Goal: Check status: Check status

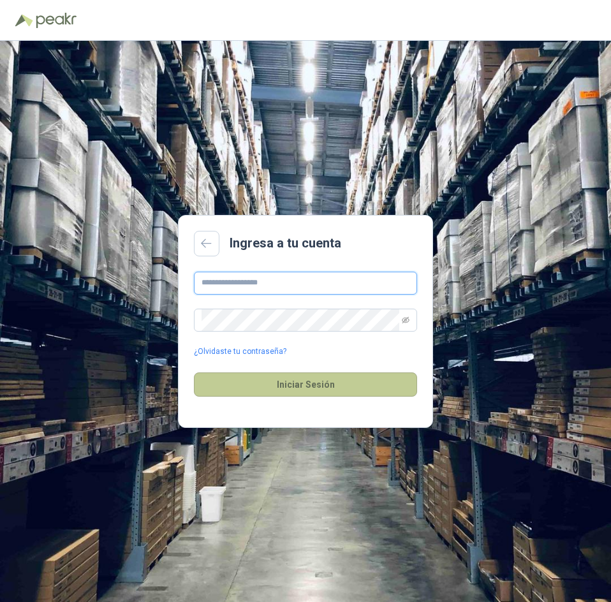
type input "**********"
click at [322, 383] on button "Iniciar Sesión" at bounding box center [305, 385] width 223 height 24
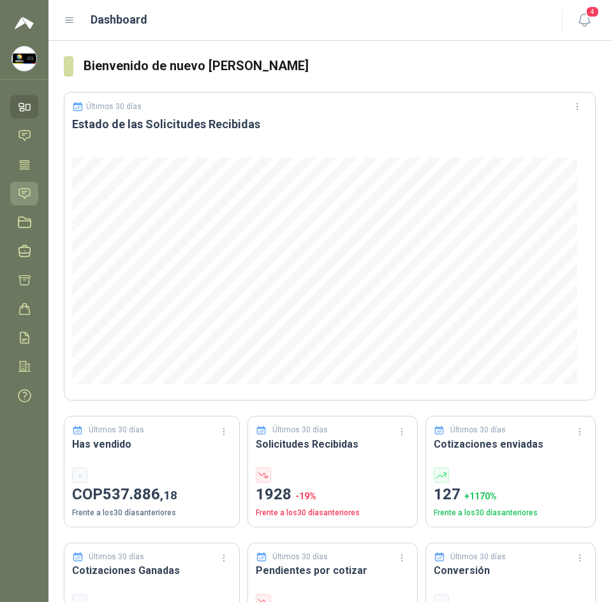
click at [23, 198] on icon at bounding box center [24, 193] width 13 height 13
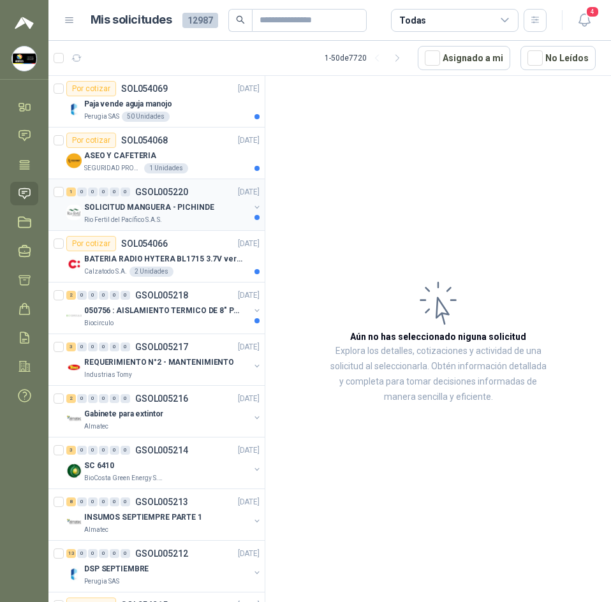
click at [175, 218] on div "Rio Fertil del Pacífico S.A.S." at bounding box center [166, 220] width 165 height 10
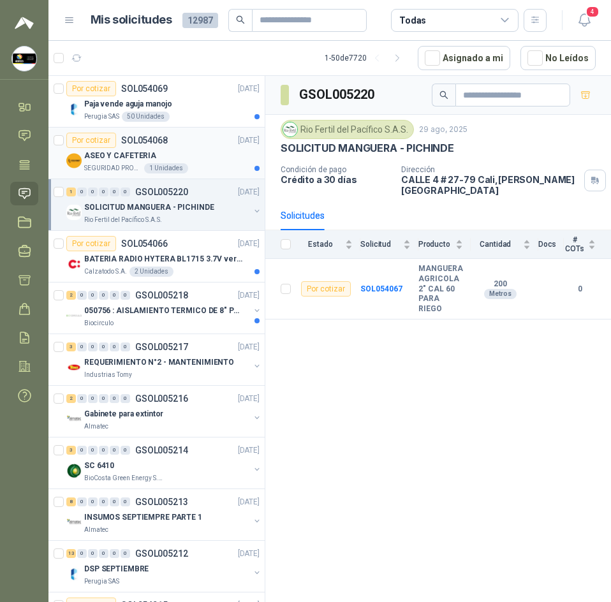
click at [122, 140] on p "SOL054068" at bounding box center [144, 140] width 47 height 9
click at [132, 209] on p "SOLICITUD MANGUERA - PICHINDE" at bounding box center [149, 208] width 130 height 12
click at [589, 8] on span "4" at bounding box center [593, 12] width 14 height 12
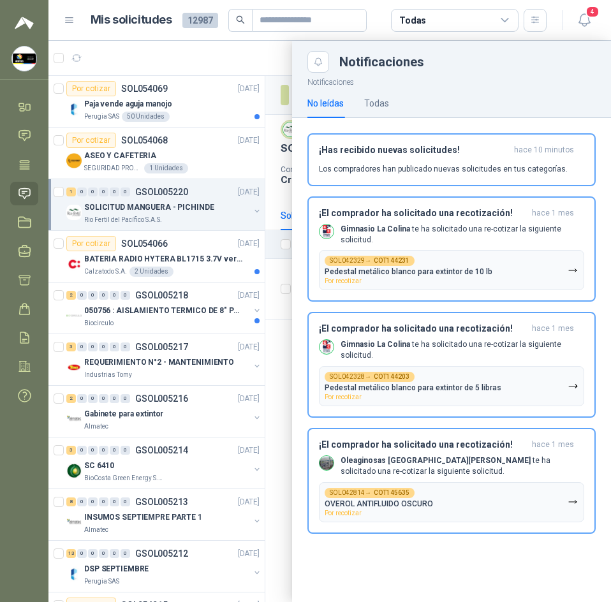
click at [240, 64] on div at bounding box center [329, 321] width 563 height 561
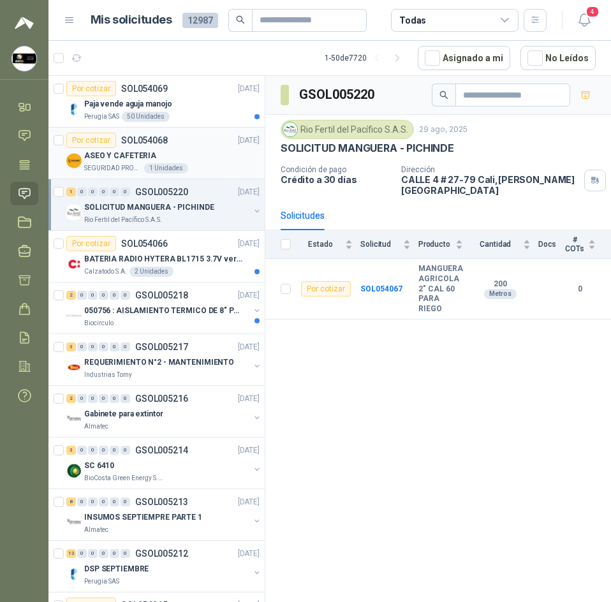
click at [220, 147] on div "Por cotizar SOL054068 29/08/25" at bounding box center [162, 140] width 193 height 15
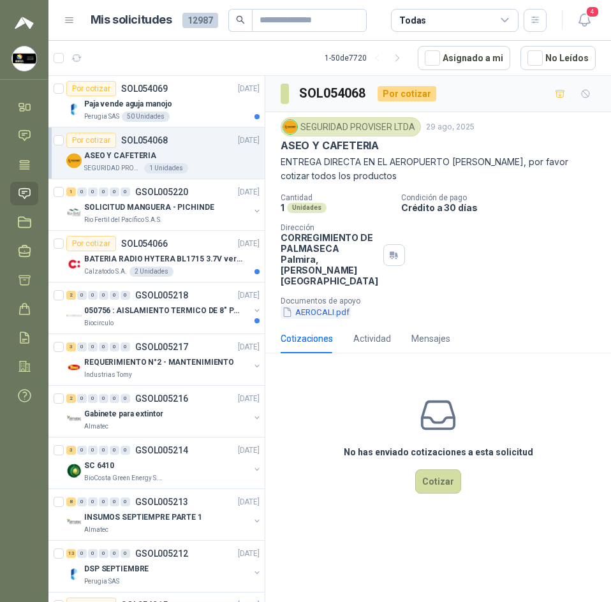
click at [311, 306] on button "AEROCALI.pdf" at bounding box center [316, 312] width 70 height 13
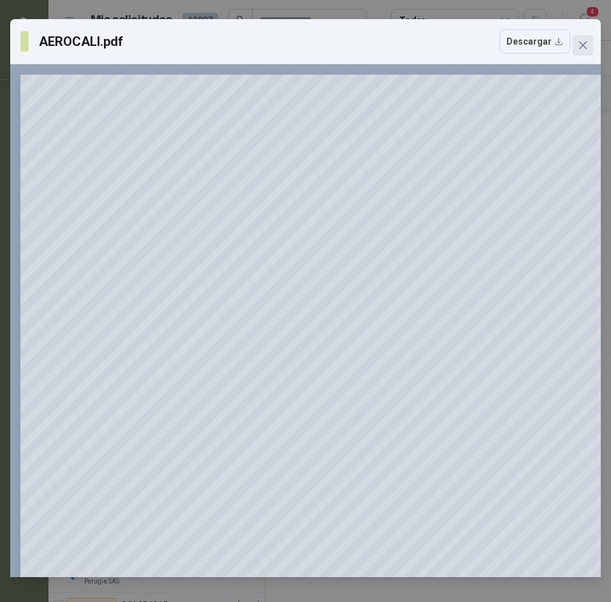
click at [578, 53] on button "Close" at bounding box center [583, 45] width 20 height 20
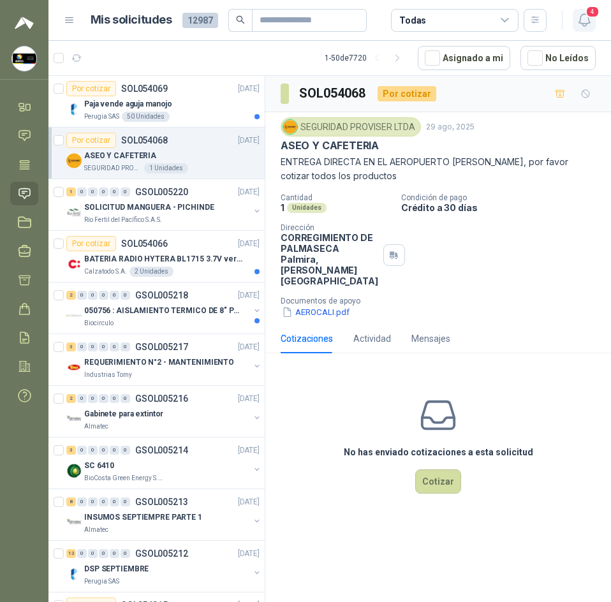
click at [580, 20] on icon "button" at bounding box center [584, 20] width 11 height 12
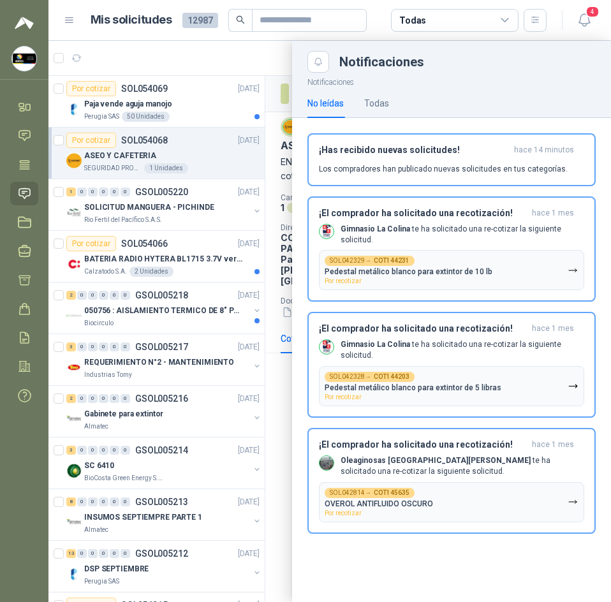
click at [214, 47] on div at bounding box center [329, 321] width 563 height 561
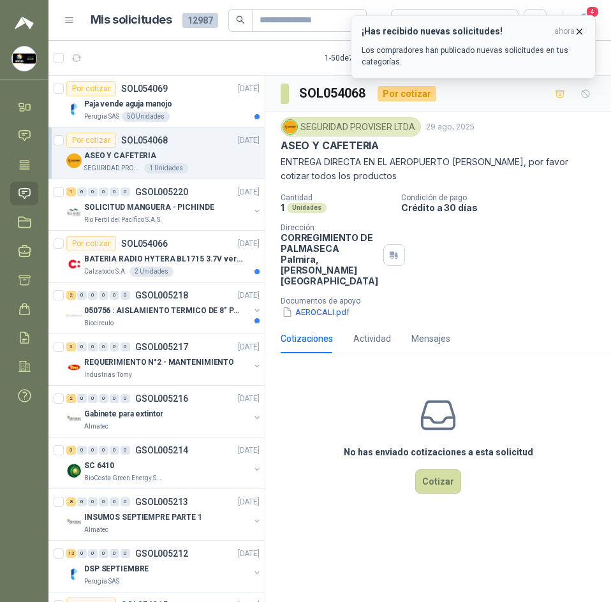
click at [582, 32] on icon "button" at bounding box center [579, 31] width 11 height 11
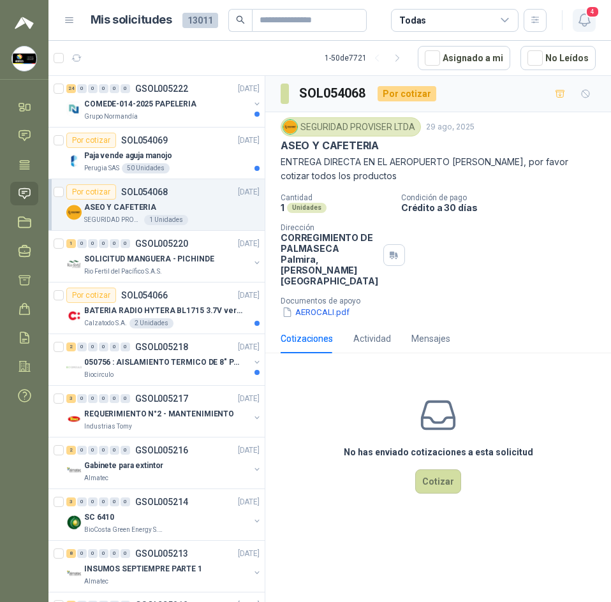
click at [588, 10] on span "4" at bounding box center [593, 12] width 14 height 12
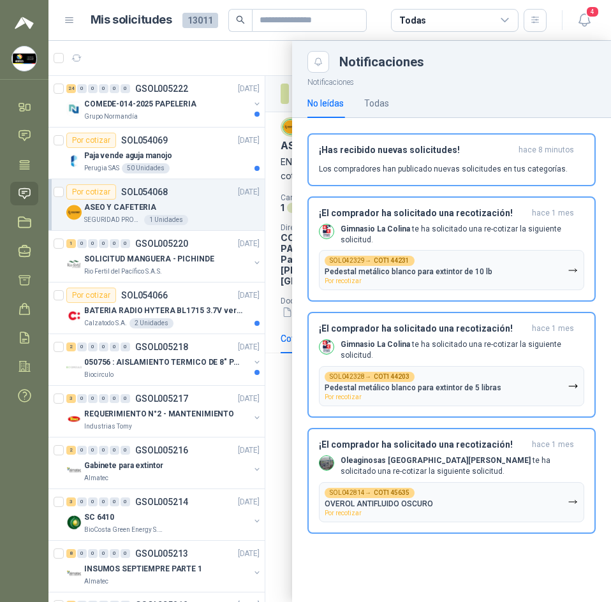
click at [193, 67] on div at bounding box center [329, 321] width 563 height 561
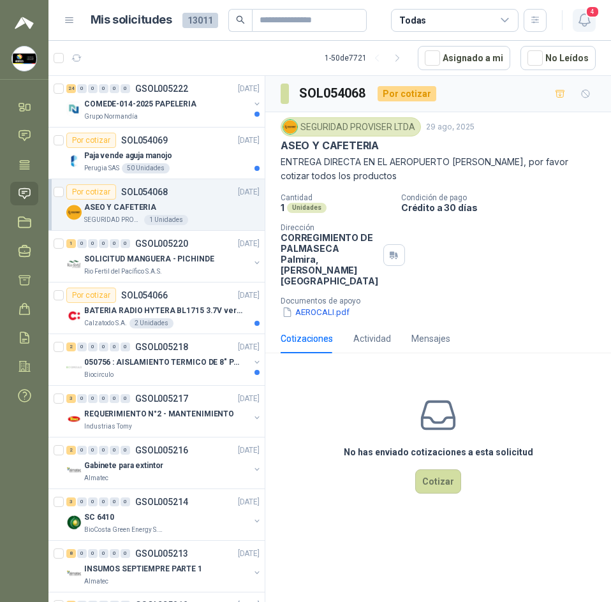
click at [579, 22] on icon "button" at bounding box center [584, 20] width 11 height 12
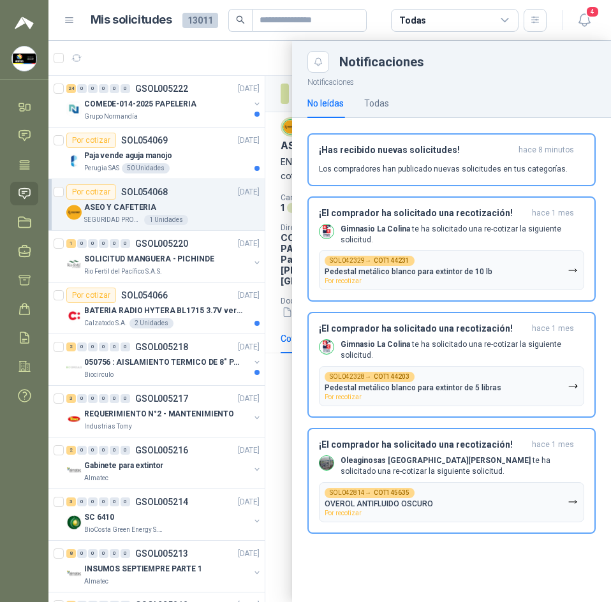
click at [249, 64] on div at bounding box center [329, 321] width 563 height 561
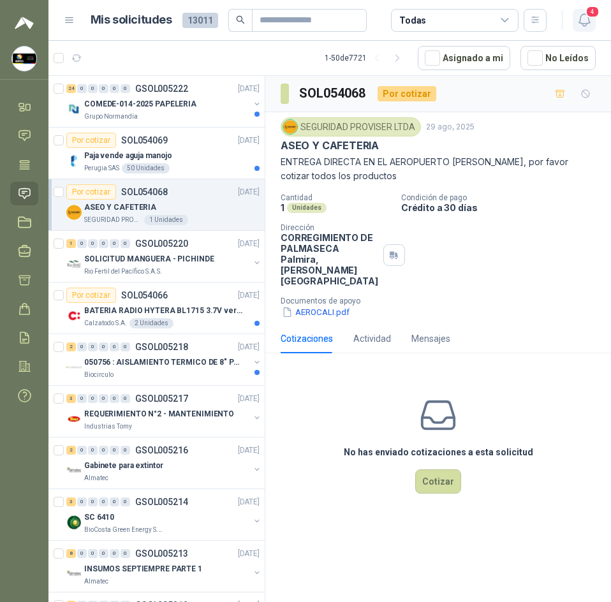
click at [577, 26] on icon "button" at bounding box center [585, 20] width 16 height 16
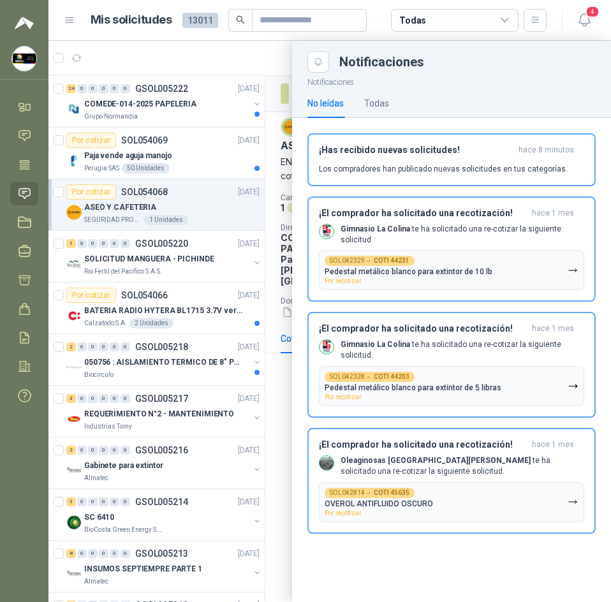
click at [235, 61] on div at bounding box center [329, 321] width 563 height 561
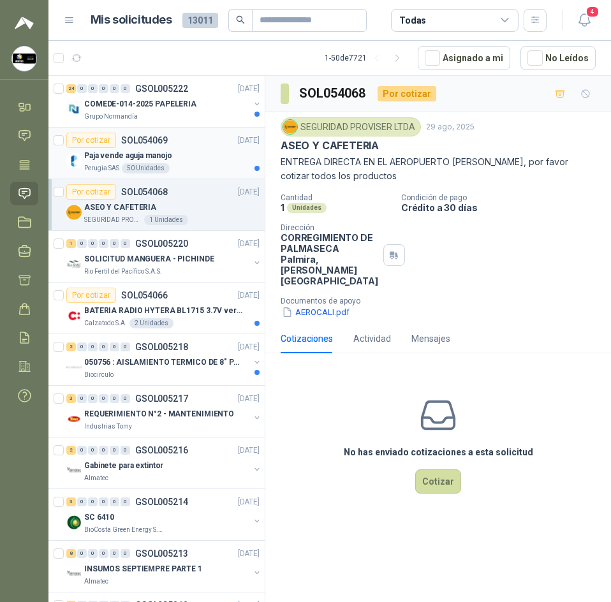
click at [212, 149] on div "Paja vende aguja manojo" at bounding box center [171, 155] width 175 height 15
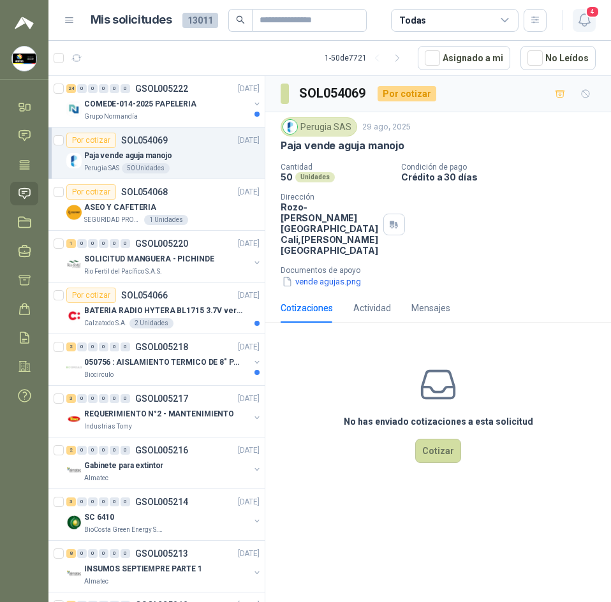
click at [584, 11] on button "4" at bounding box center [584, 20] width 23 height 23
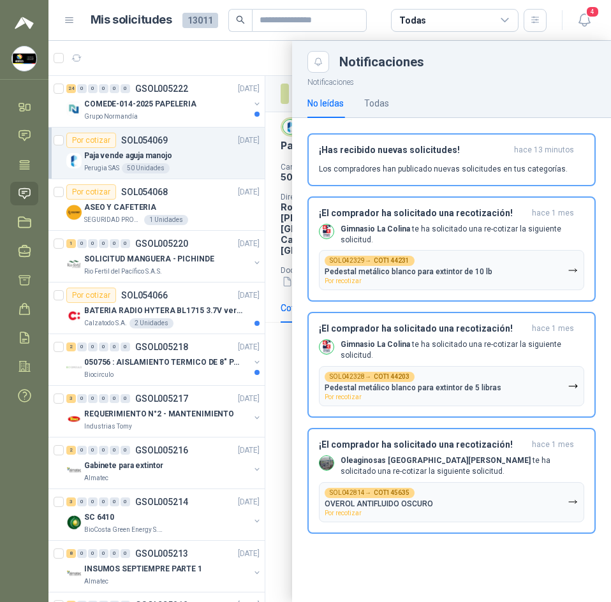
click at [364, 97] on div "No leídas Todas" at bounding box center [348, 103] width 82 height 29
click at [371, 108] on div "Todas" at bounding box center [376, 103] width 25 height 14
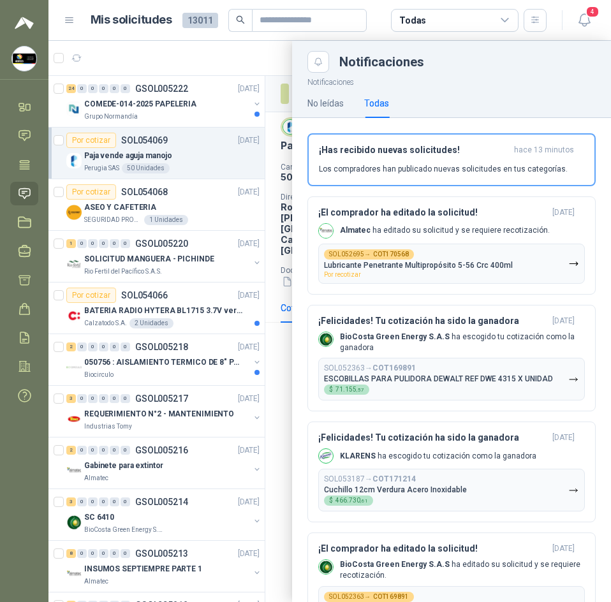
click at [270, 41] on div at bounding box center [329, 321] width 563 height 561
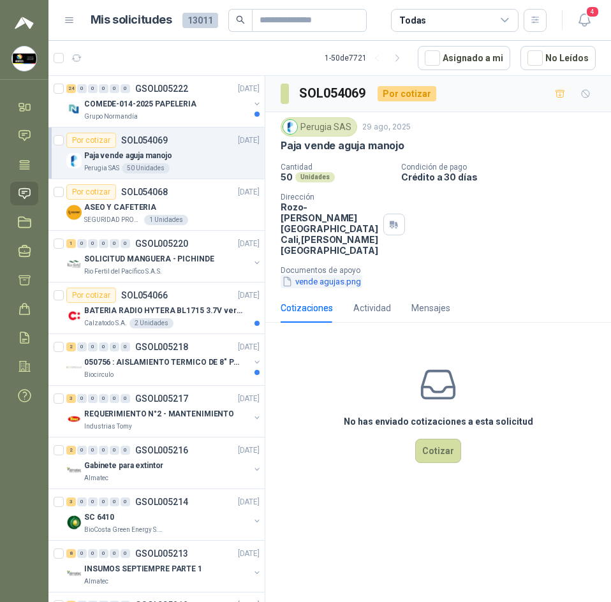
click at [320, 275] on button "vende agujas.png" at bounding box center [322, 281] width 82 height 13
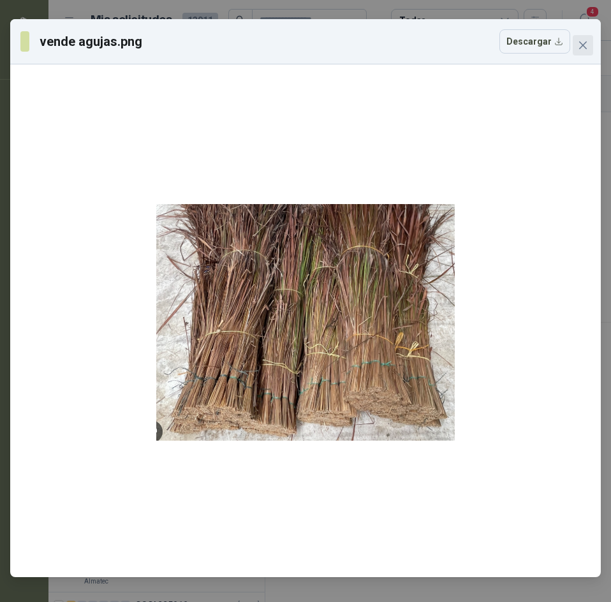
click at [581, 49] on icon "close" at bounding box center [583, 45] width 10 height 10
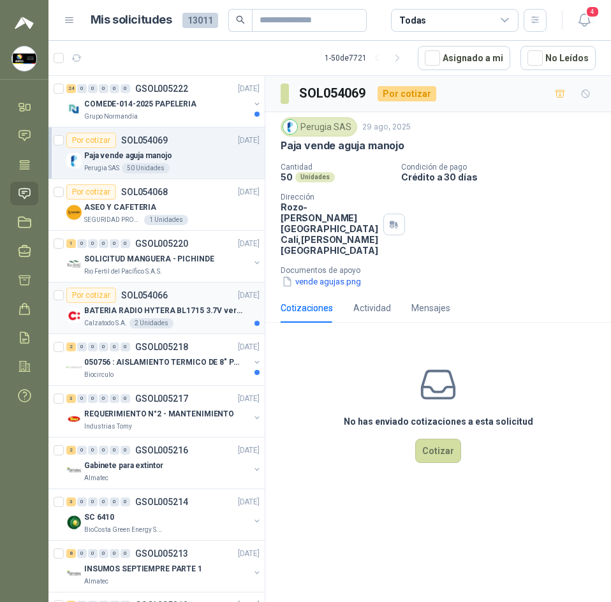
click at [191, 295] on div "Por cotizar SOL054066 29/08/25" at bounding box center [162, 295] width 193 height 15
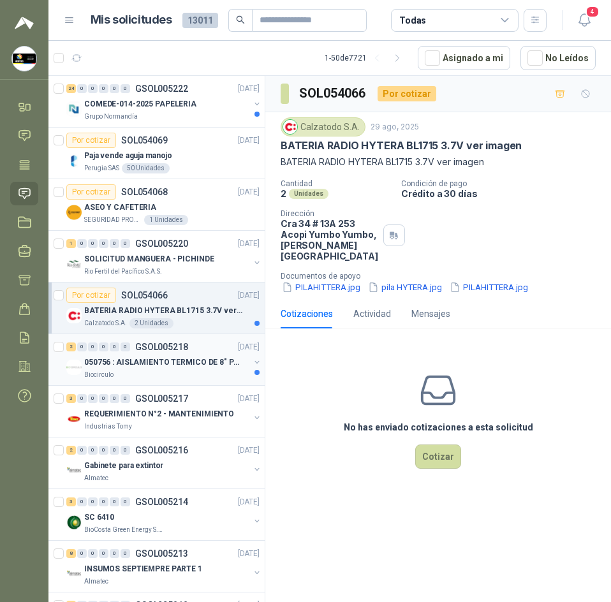
click at [216, 357] on p "050756 : AISLAMIENTO TERMICO DE 8" PARA TUBERIA" at bounding box center [163, 363] width 159 height 12
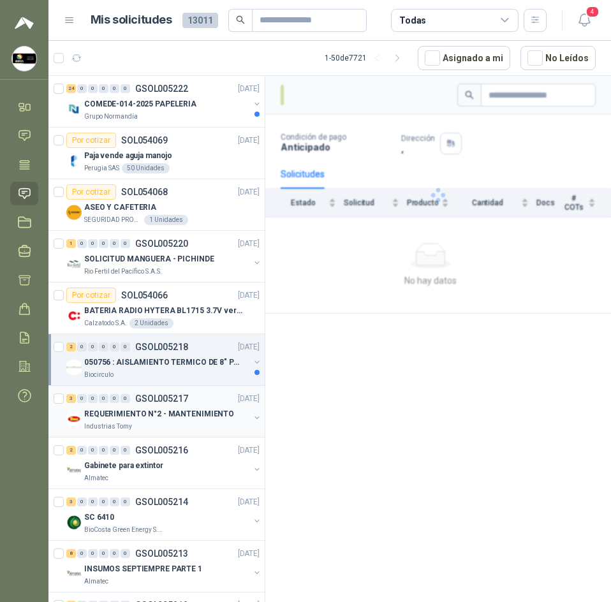
click at [203, 406] on div "REQUERIMIENTO N°2 - MANTENIMIENTO" at bounding box center [166, 413] width 165 height 15
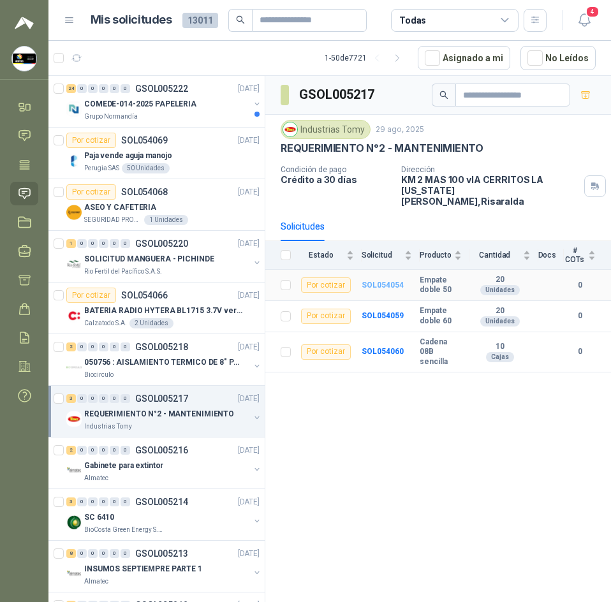
click at [374, 281] on b "SOL054054" at bounding box center [383, 285] width 42 height 9
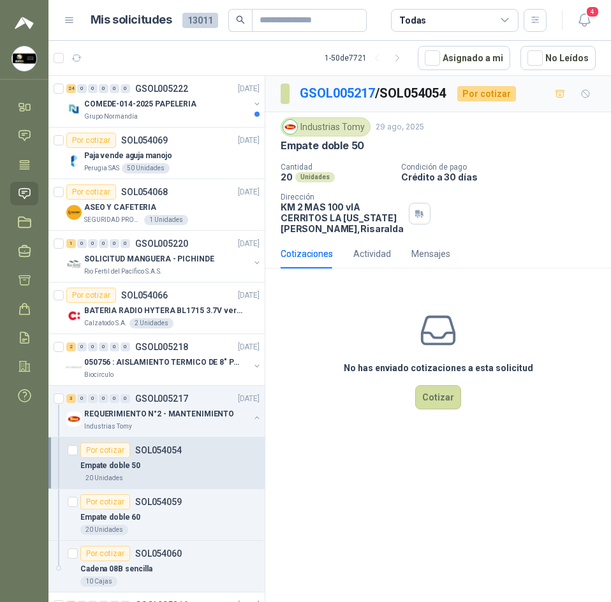
click at [341, 147] on p "Empate doble 50" at bounding box center [323, 145] width 84 height 13
copy p "Empate doble 50"
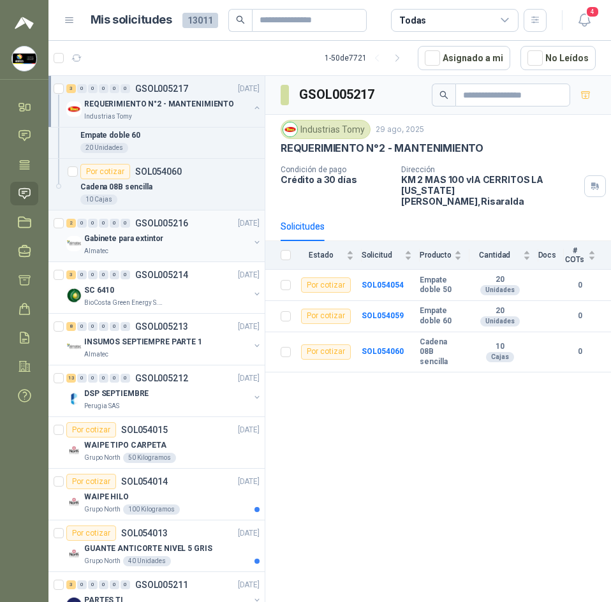
scroll to position [383, 0]
click at [141, 287] on div "SC 6410" at bounding box center [166, 289] width 165 height 15
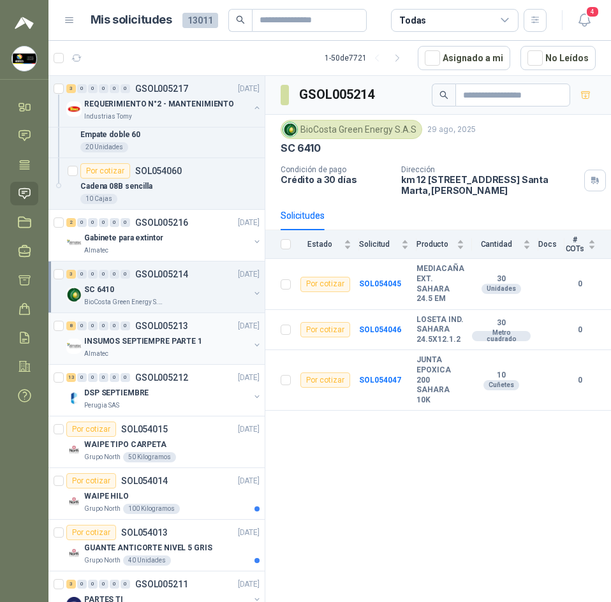
click at [145, 326] on p "GSOL005213" at bounding box center [161, 326] width 53 height 9
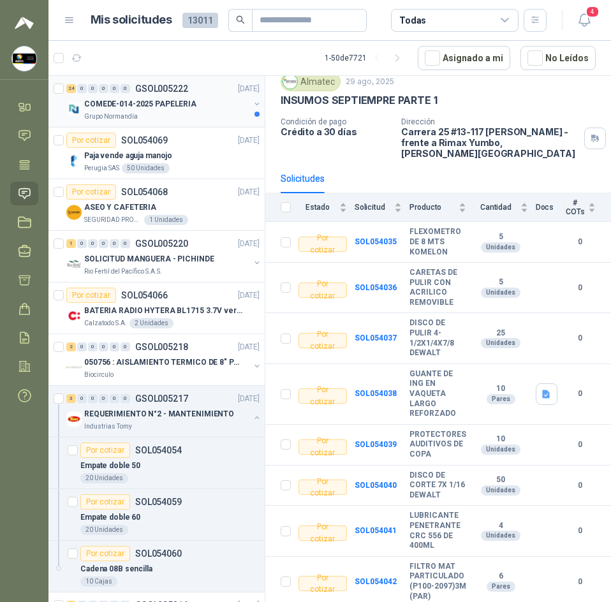
click at [159, 124] on div "24 0 0 0 0 0 GSOL005222 29/08/25 COMEDE-014-2025 PAPELERIA Grupo Normandía" at bounding box center [156, 102] width 216 height 52
click at [173, 119] on div "Grupo Normandía" at bounding box center [166, 117] width 165 height 10
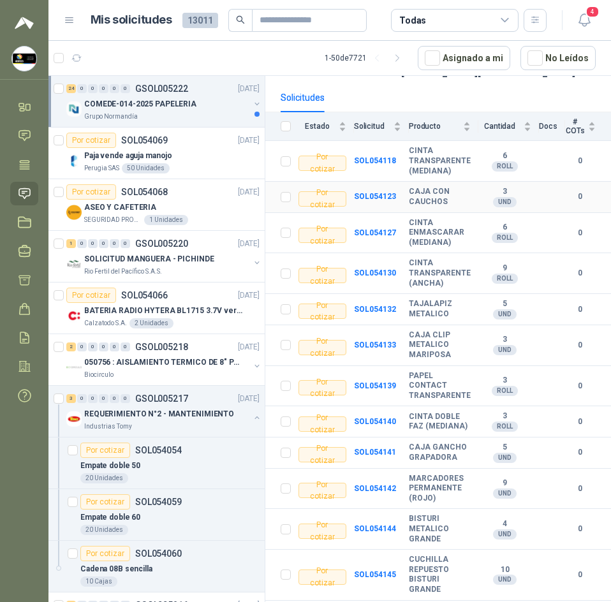
scroll to position [128, 0]
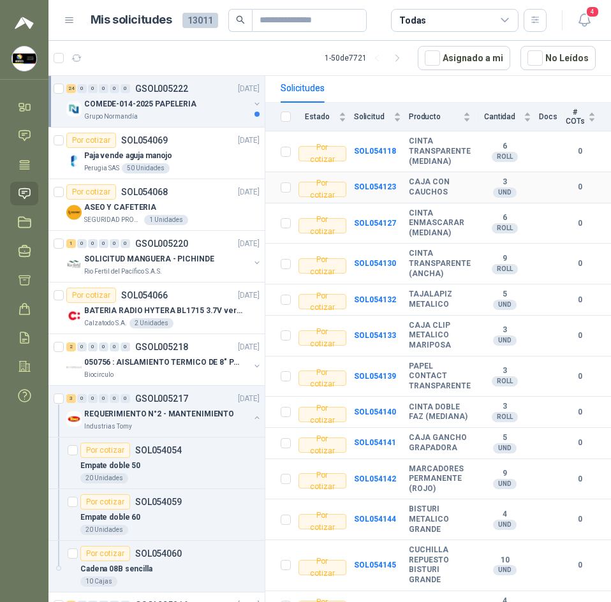
click at [433, 187] on b "CAJA CON CAUCHOS" at bounding box center [440, 187] width 62 height 20
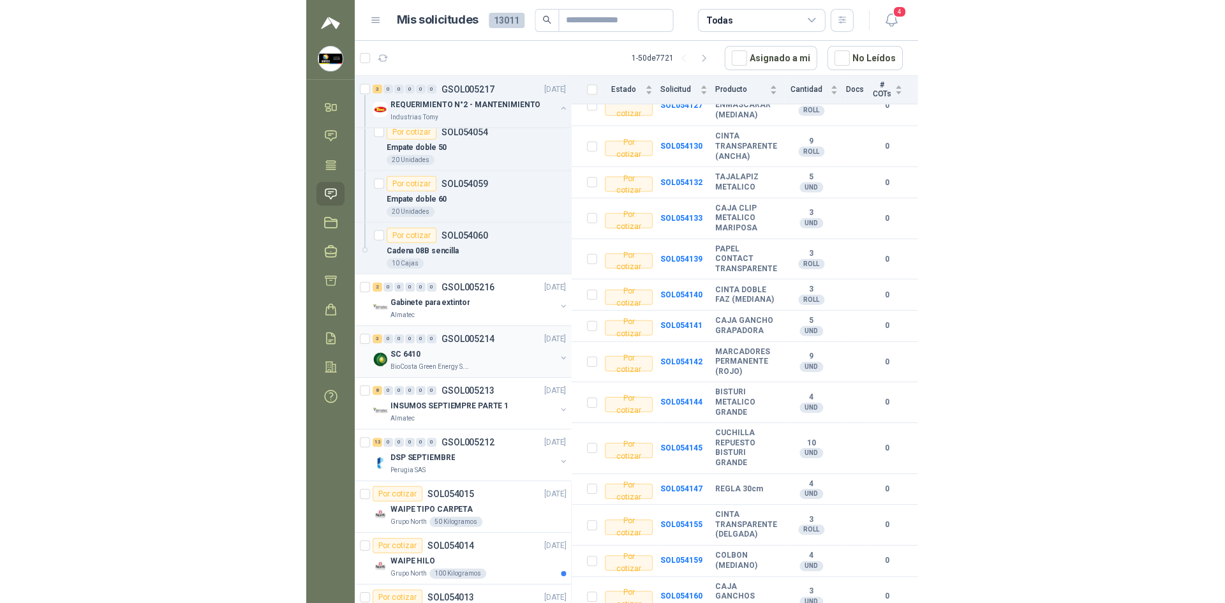
scroll to position [510, 0]
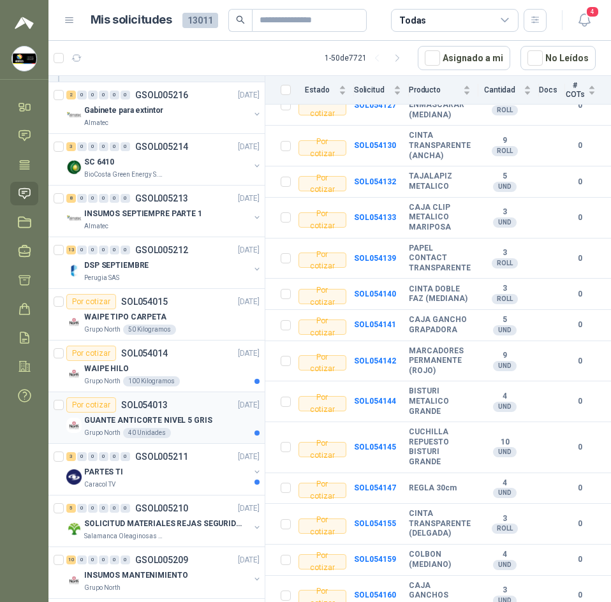
click at [185, 417] on p "GUANTE ANTICORTE NIVEL 5 GRIS" at bounding box center [148, 421] width 128 height 12
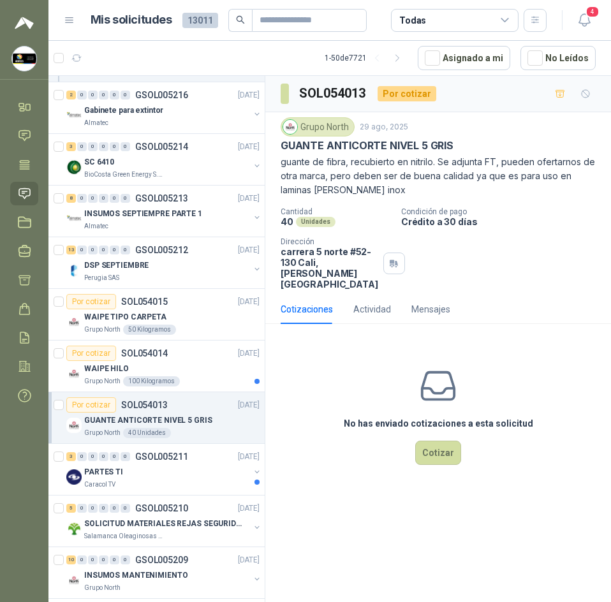
click at [323, 147] on p "GUANTE ANTICORTE NIVEL 5 GRIS" at bounding box center [367, 145] width 173 height 13
click at [141, 221] on div "INSUMOS SEPTIEMPRE PARTE 1" at bounding box center [166, 213] width 165 height 15
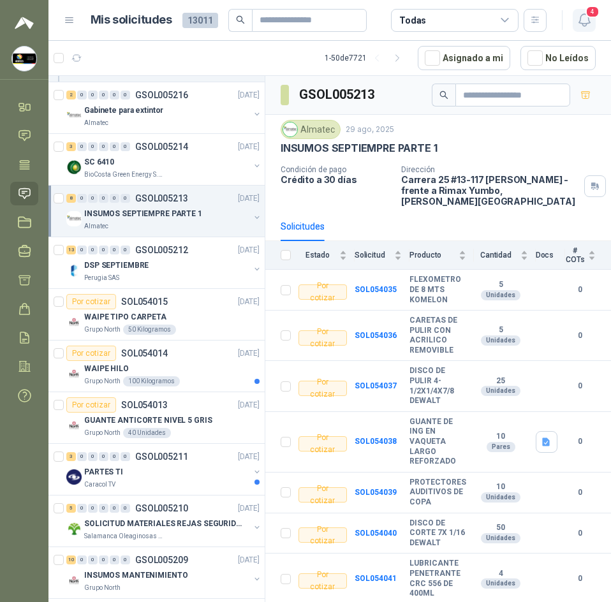
click at [581, 21] on icon "button" at bounding box center [585, 20] width 16 height 16
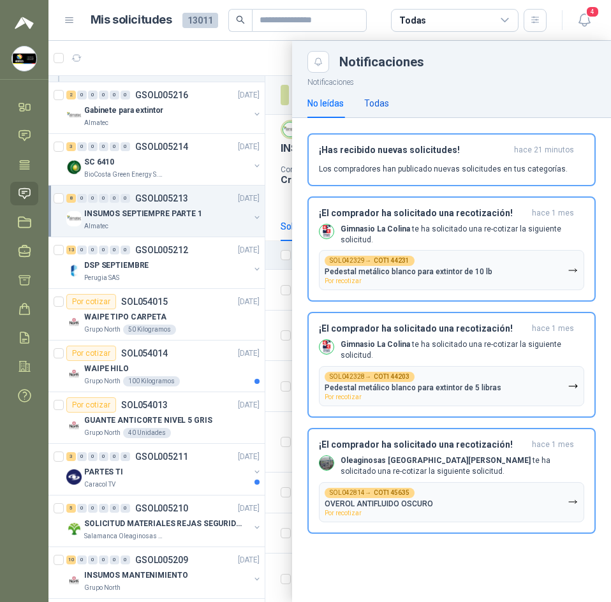
click at [369, 97] on div "Todas" at bounding box center [376, 103] width 25 height 14
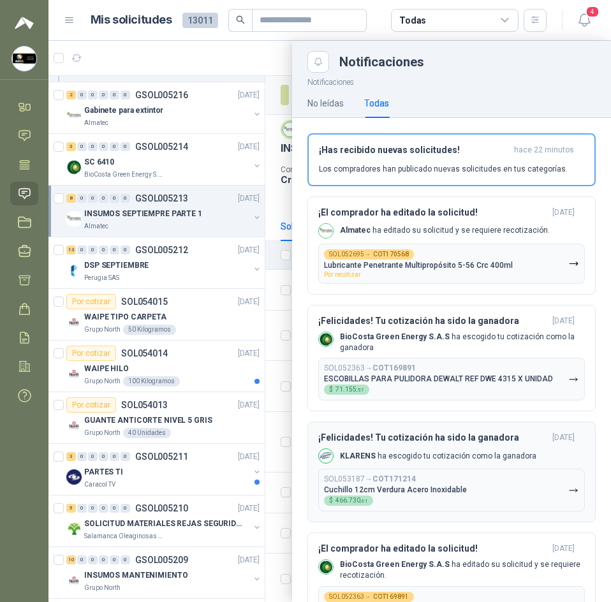
click at [464, 466] on div "¡Felicidades! Tu cotización ha sido la ganadora hace 4 días KLARENS ha escogido…" at bounding box center [451, 472] width 267 height 79
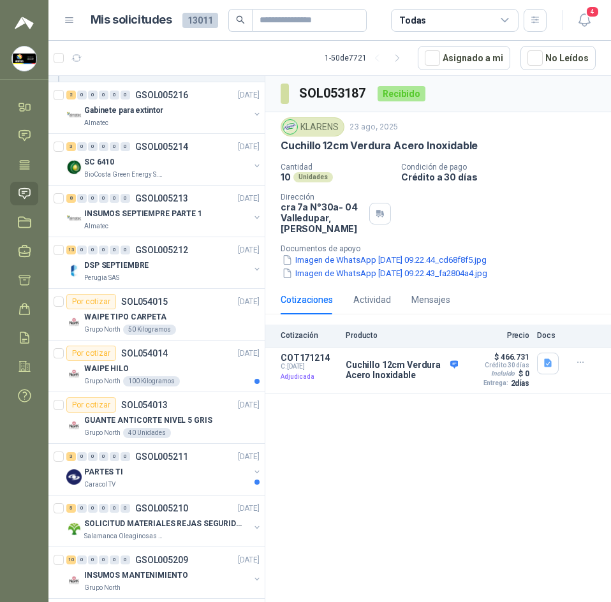
click at [399, 92] on div "Recibido" at bounding box center [402, 93] width 48 height 15
click at [452, 110] on div "SOL053187 Recibido" at bounding box center [438, 94] width 346 height 36
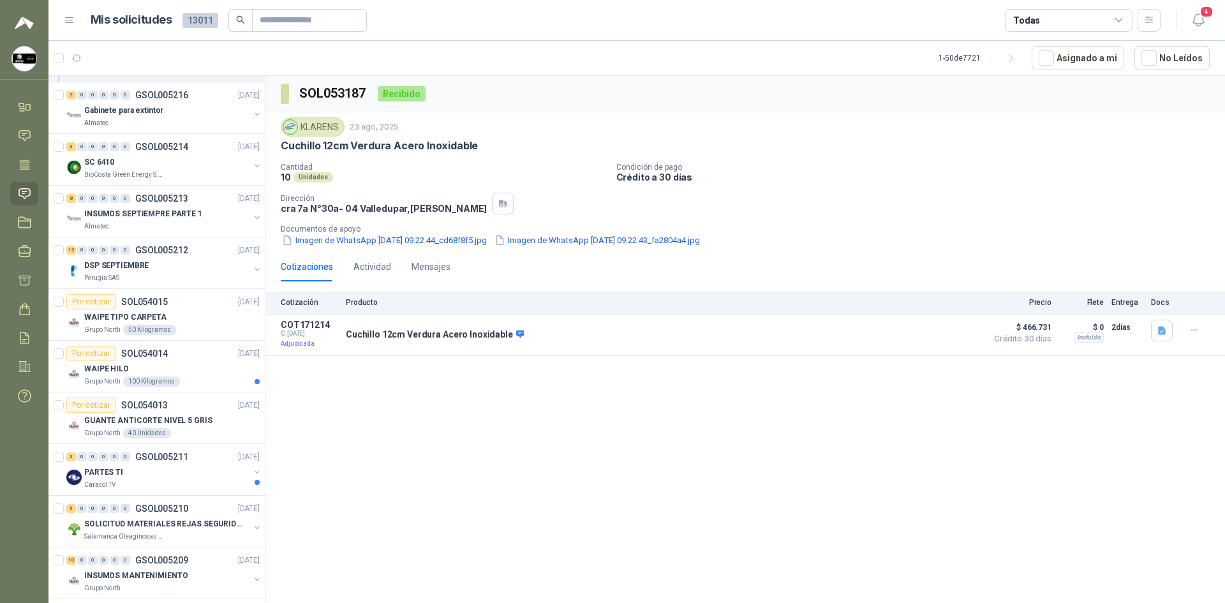
click at [409, 95] on div "Recibido" at bounding box center [402, 93] width 48 height 15
click at [610, 26] on icon "button" at bounding box center [1198, 20] width 16 height 16
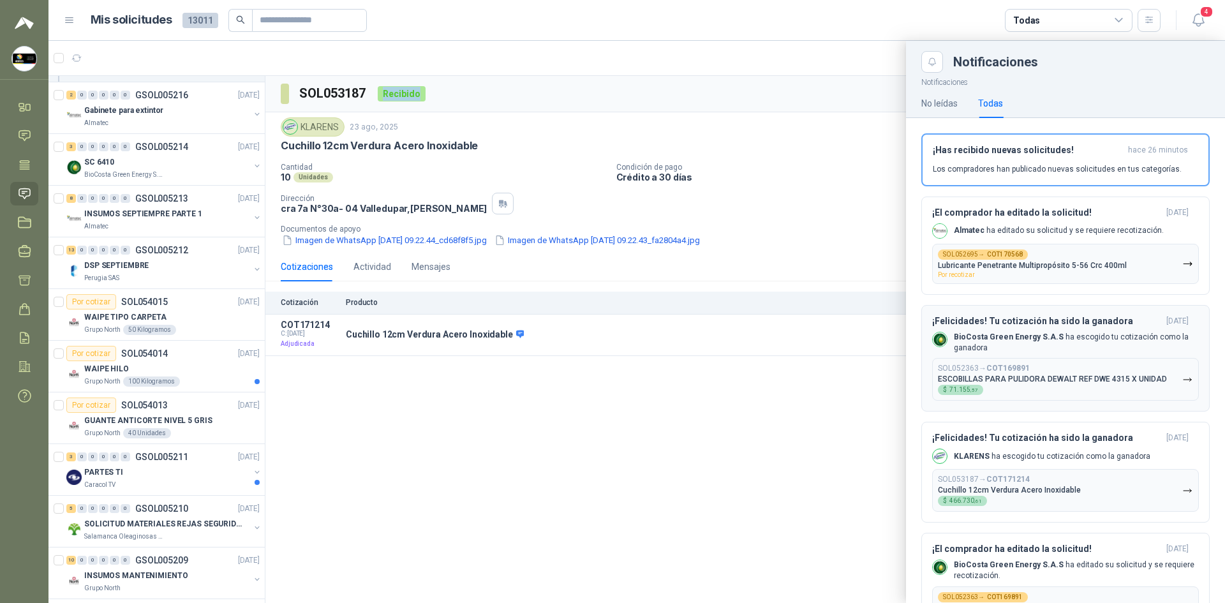
click at [610, 367] on div "SOL052363 → COT169891 ESCOBILLAS PARA PULIDORA DEWALT REF DWE 4315 X UNIDAD $ 7…" at bounding box center [1052, 379] width 229 height 31
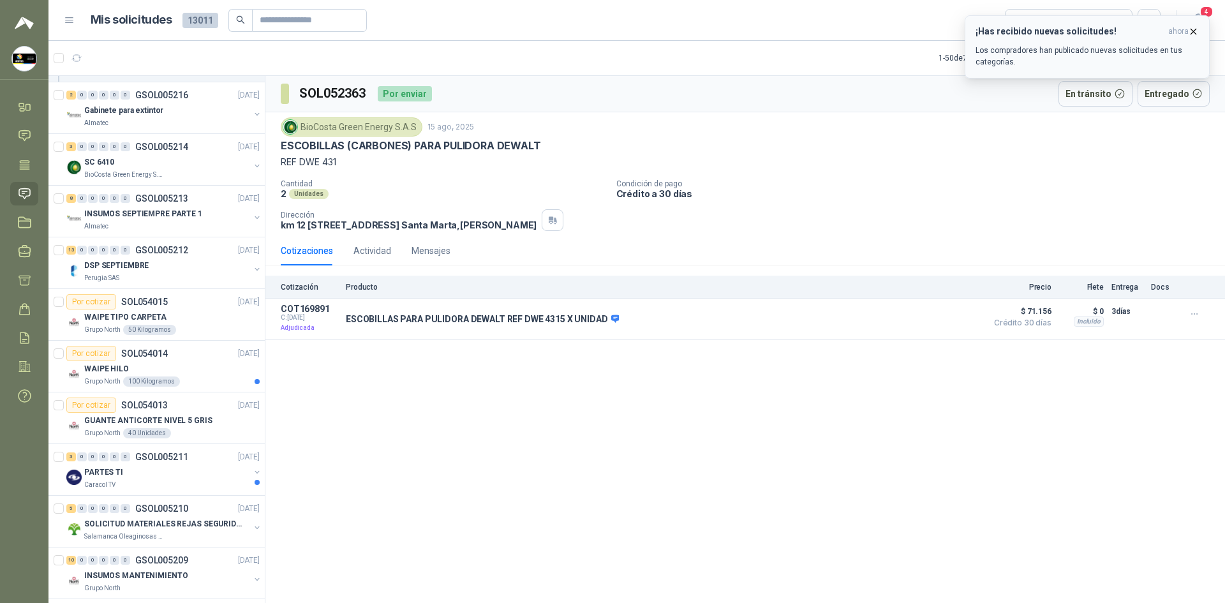
click at [610, 27] on icon "button" at bounding box center [1193, 31] width 11 height 11
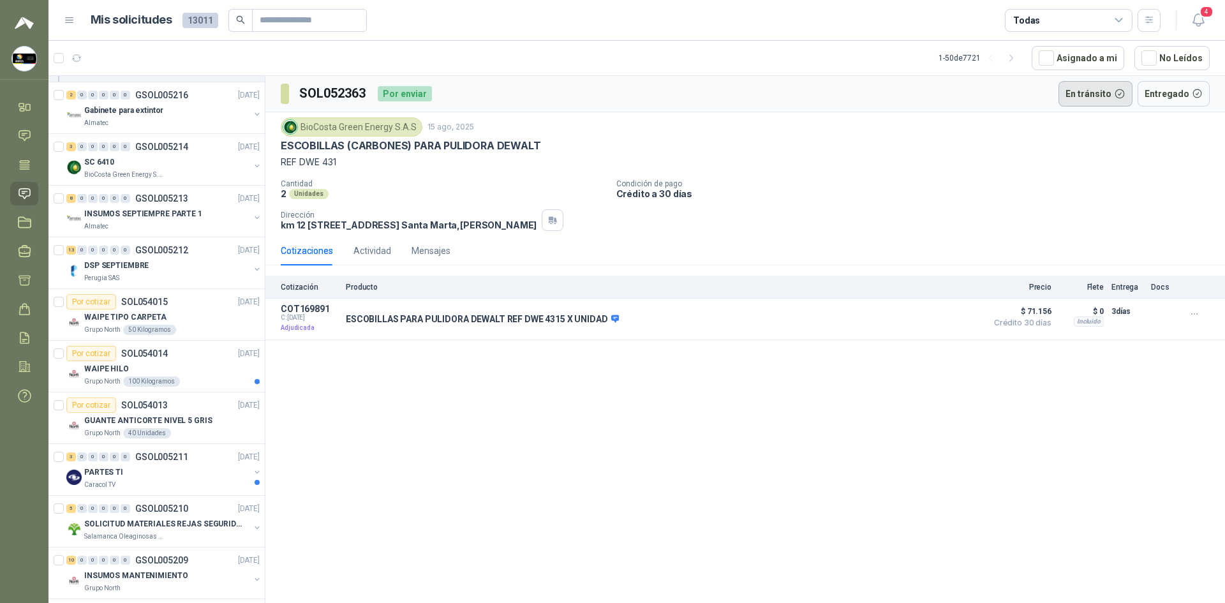
click at [610, 94] on button "En tránsito" at bounding box center [1095, 94] width 74 height 26
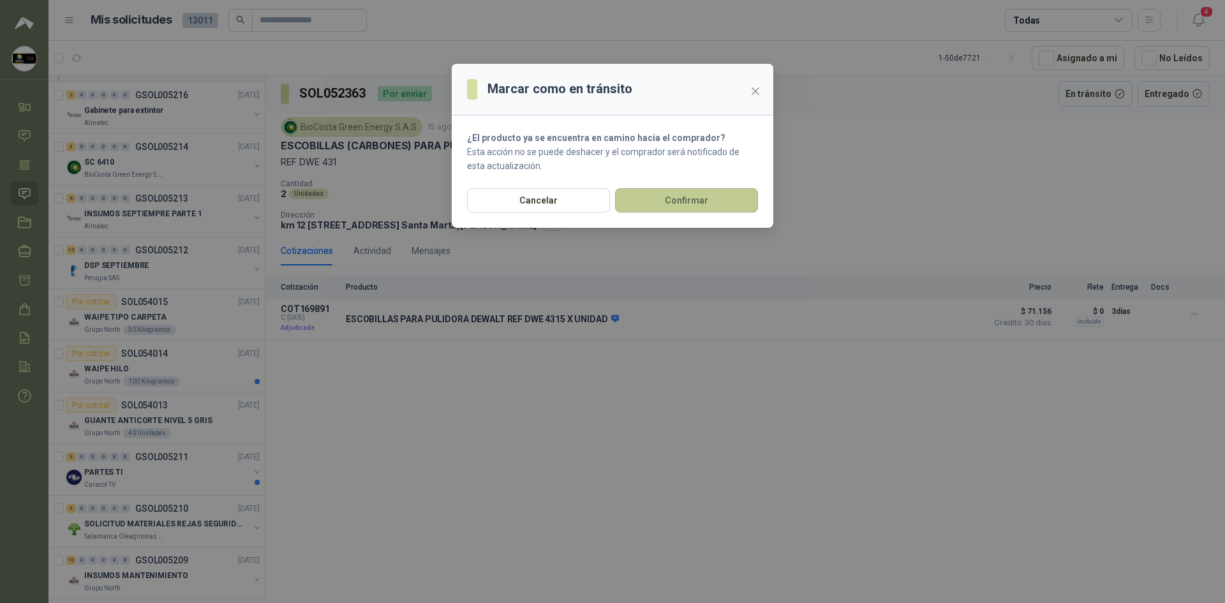
click at [610, 196] on button "Confirmar" at bounding box center [686, 200] width 143 height 24
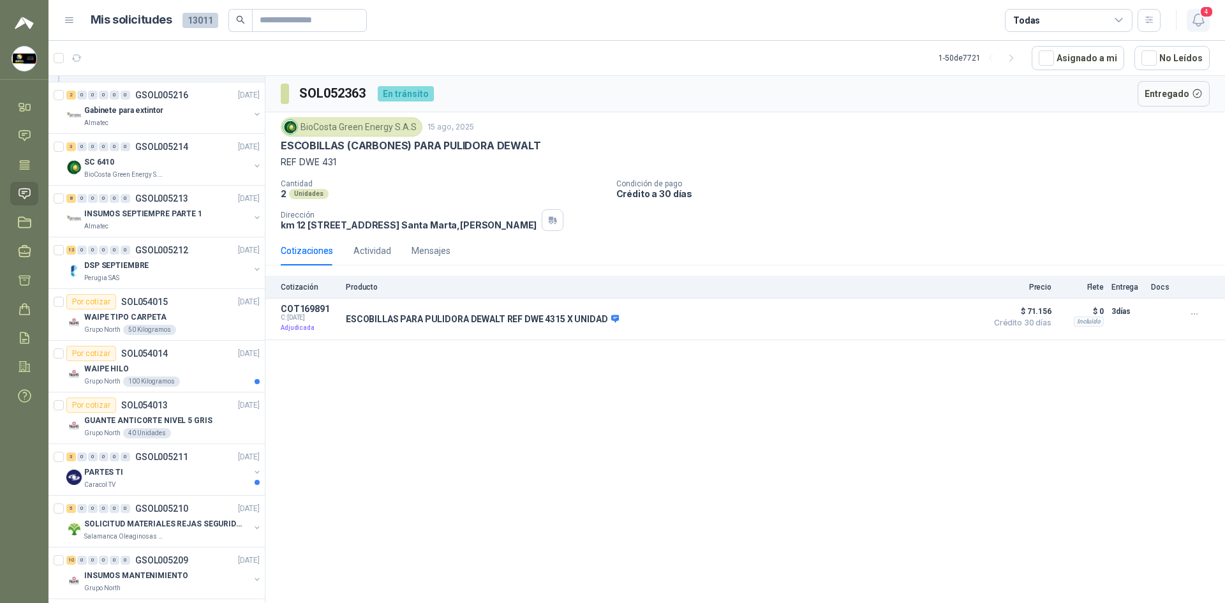
click at [610, 20] on icon "button" at bounding box center [1198, 20] width 16 height 16
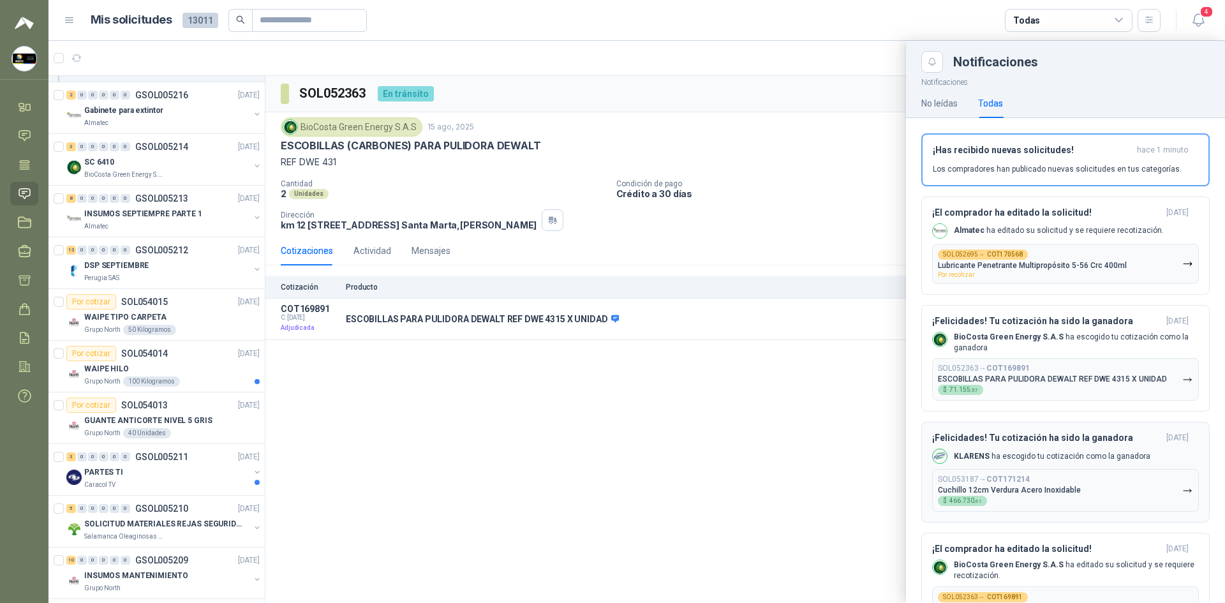
click at [610, 450] on div "KLARENS ha escogido tu cotización como la ganadora" at bounding box center [1041, 455] width 218 height 15
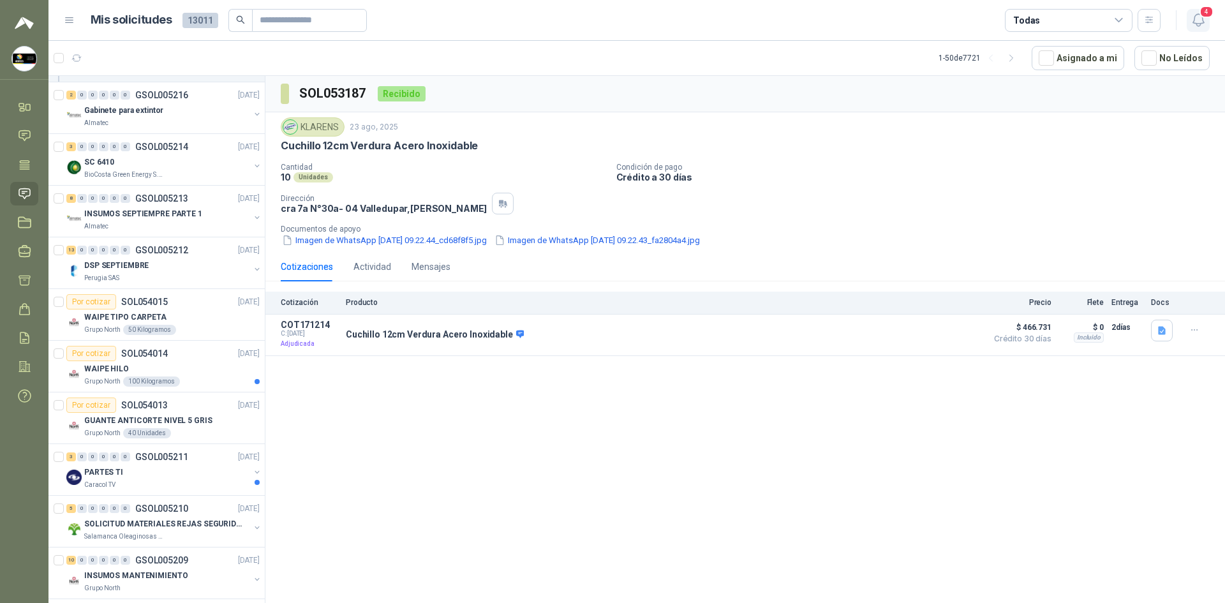
click at [610, 15] on span "4" at bounding box center [1206, 12] width 14 height 12
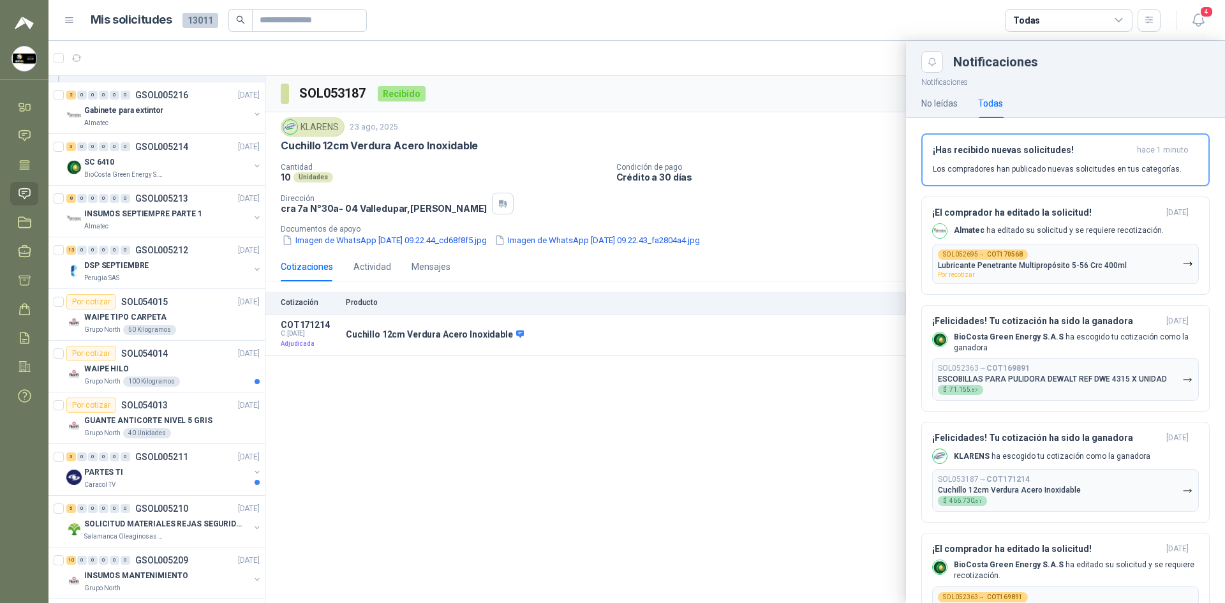
click at [610, 346] on div at bounding box center [636, 322] width 1176 height 562
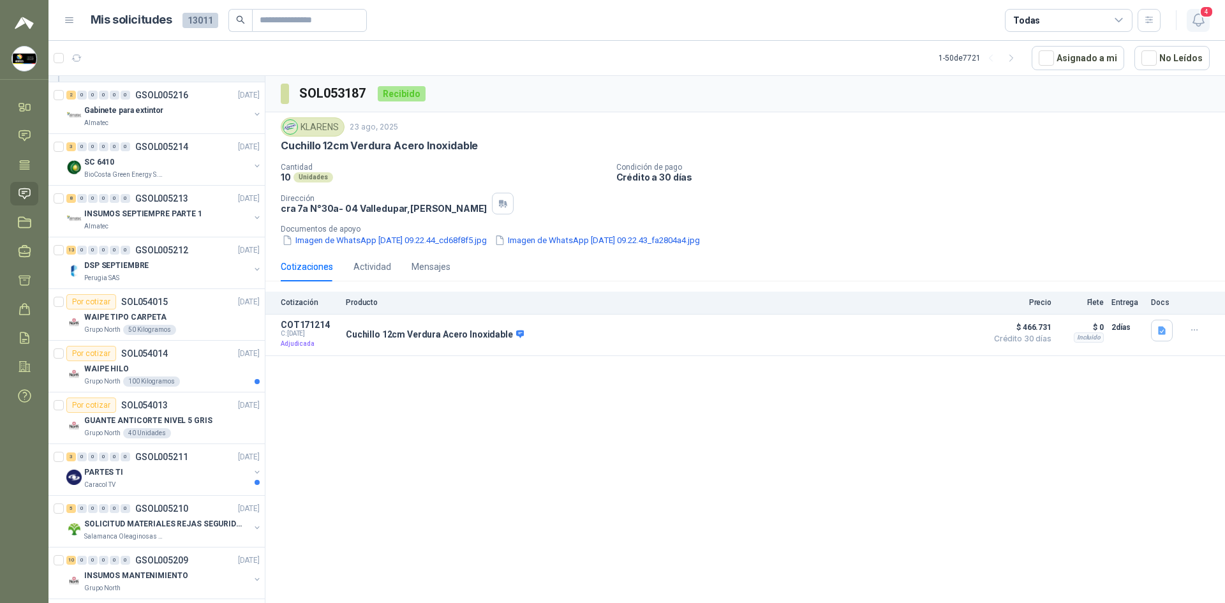
click at [610, 15] on icon "button" at bounding box center [1197, 20] width 11 height 12
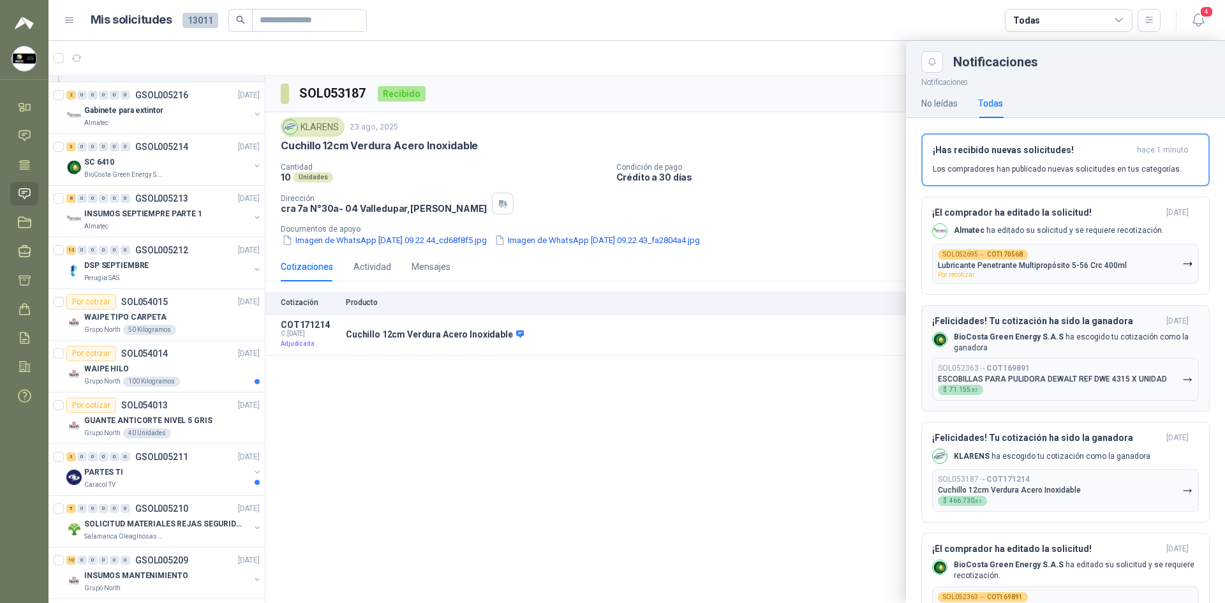
click at [610, 339] on p "BioCosta Green Energy S.A.S ha escogido tu cotización como la ganadora" at bounding box center [1076, 343] width 245 height 22
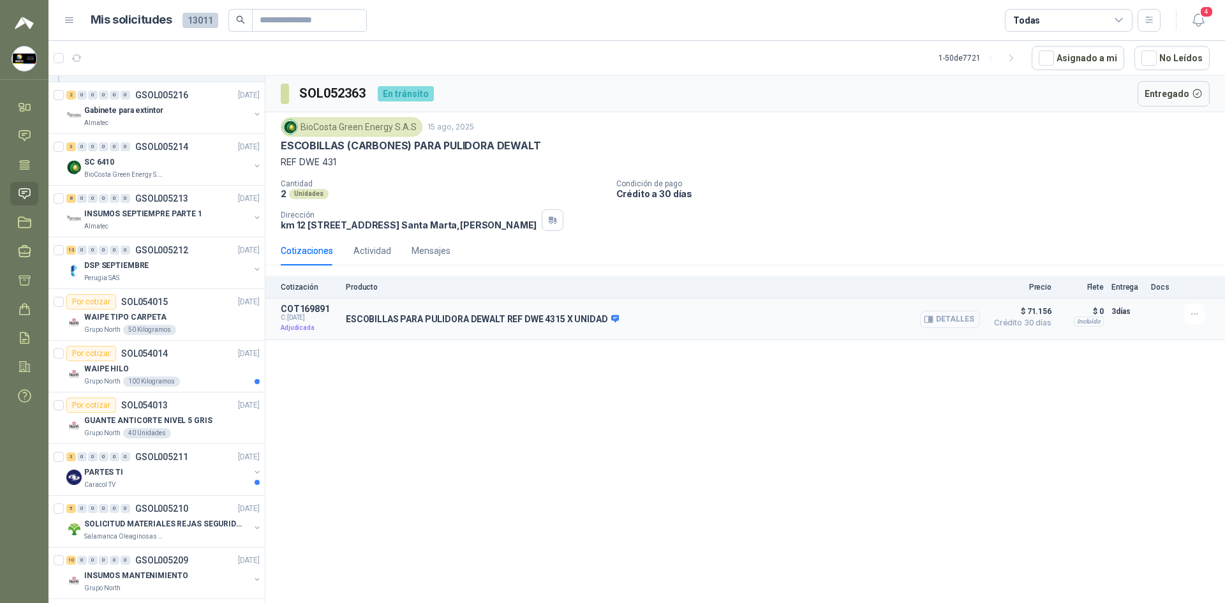
click at [610, 312] on button "Detalles" at bounding box center [950, 319] width 60 height 17
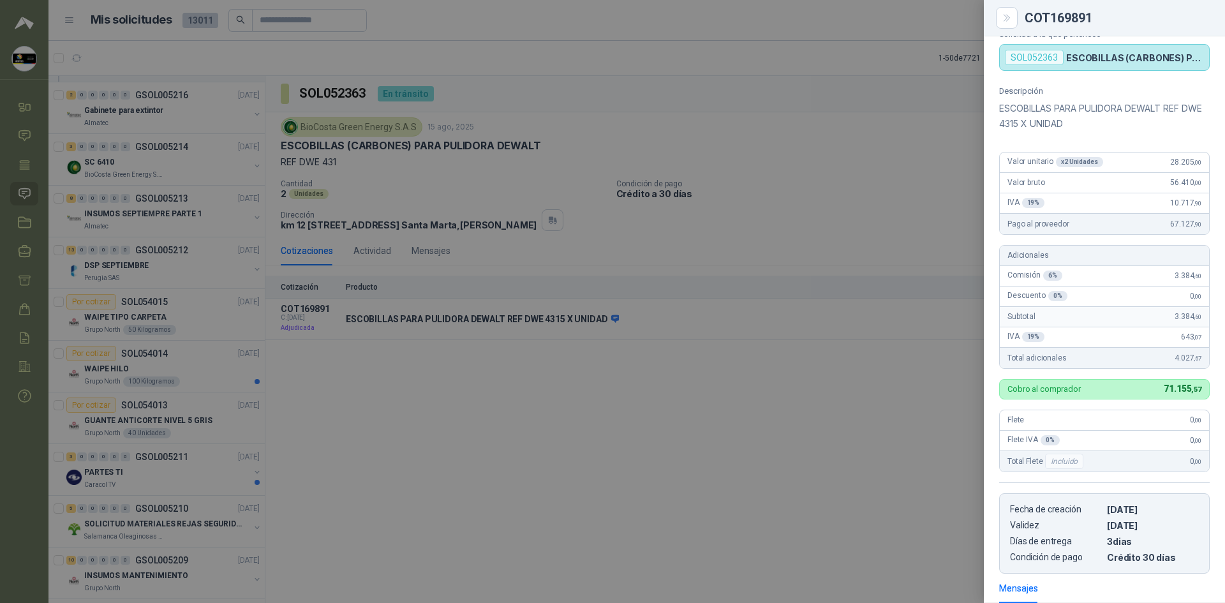
scroll to position [266, 0]
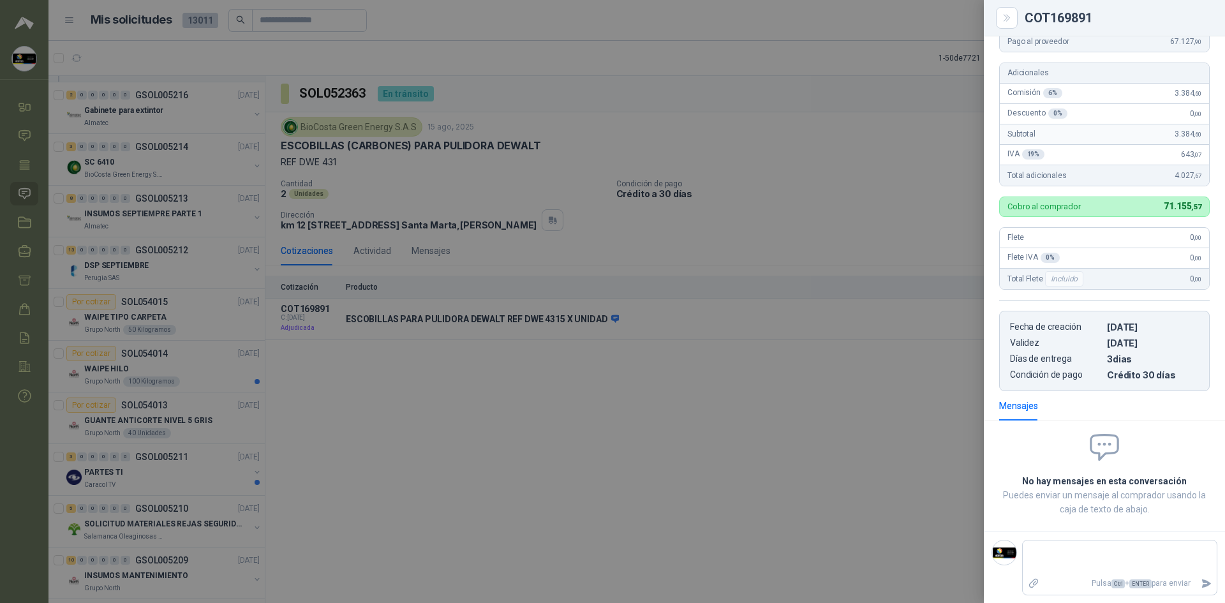
click at [610, 307] on div at bounding box center [612, 301] width 1225 height 603
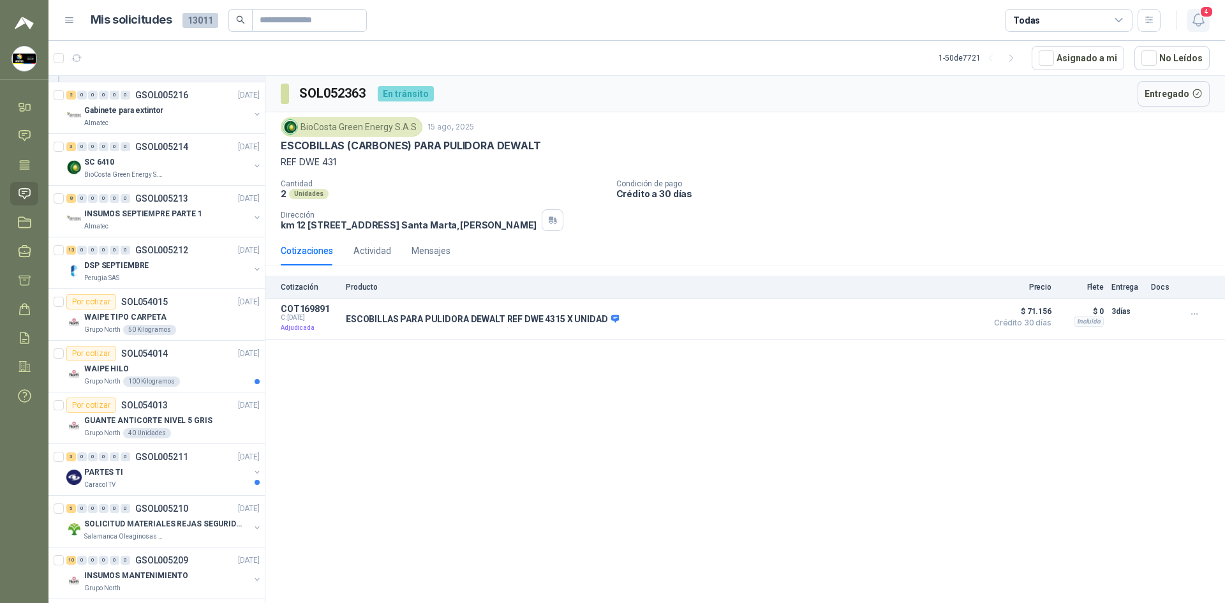
click at [610, 11] on span "4" at bounding box center [1206, 12] width 14 height 12
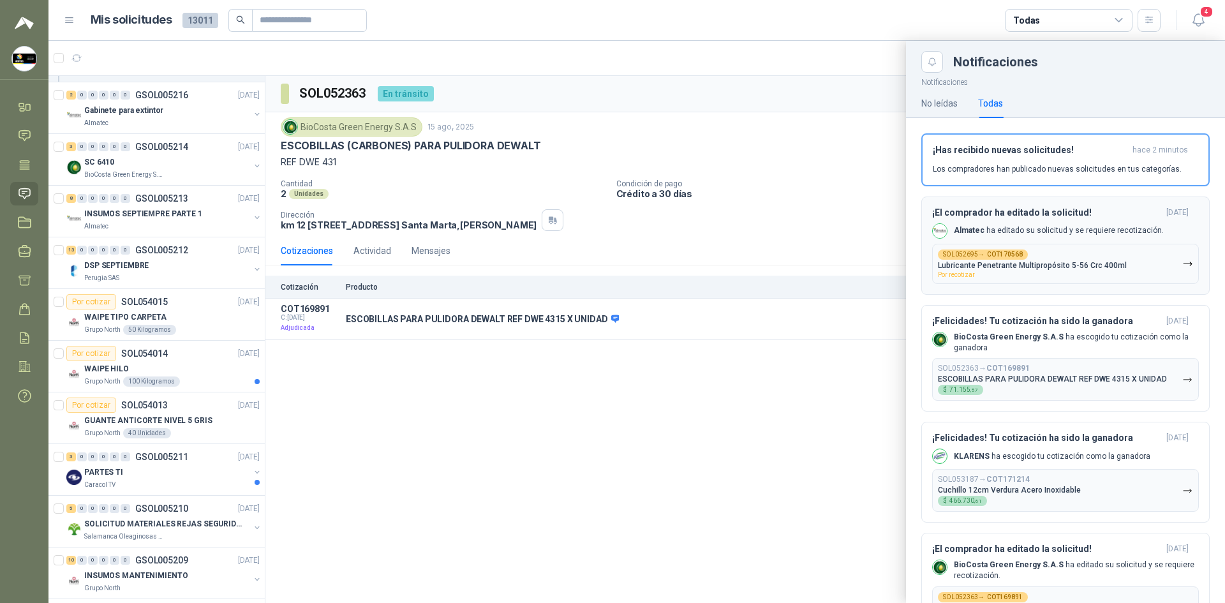
click at [610, 230] on p "Almatec ha editado su solicitud y se requiere recotización." at bounding box center [1059, 230] width 210 height 11
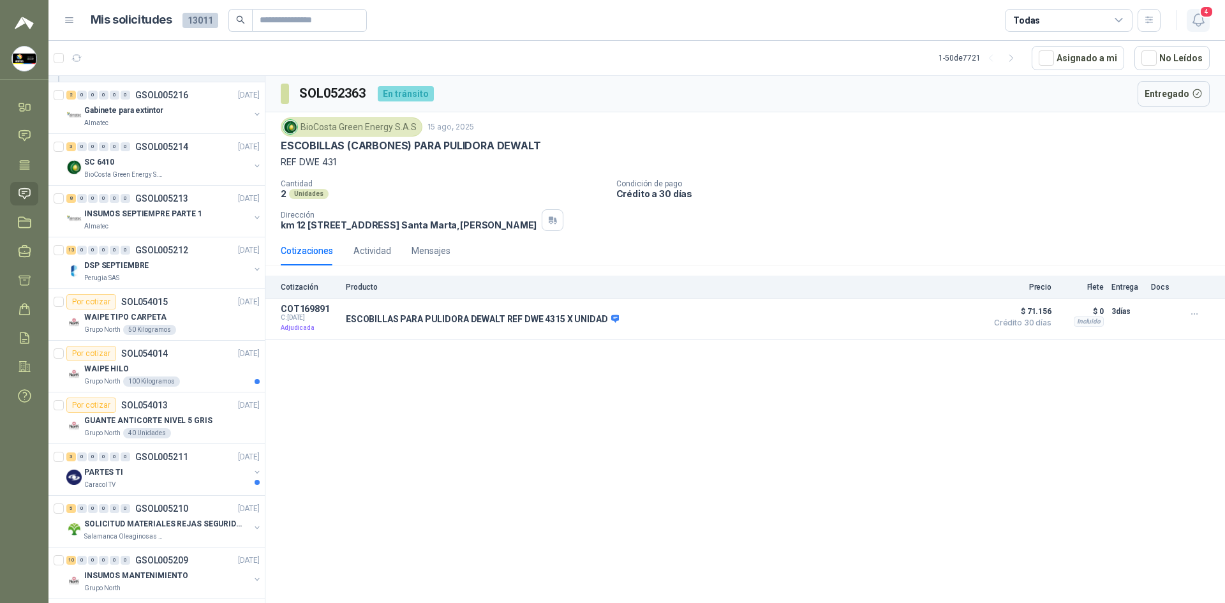
click at [610, 12] on span "4" at bounding box center [1206, 12] width 14 height 12
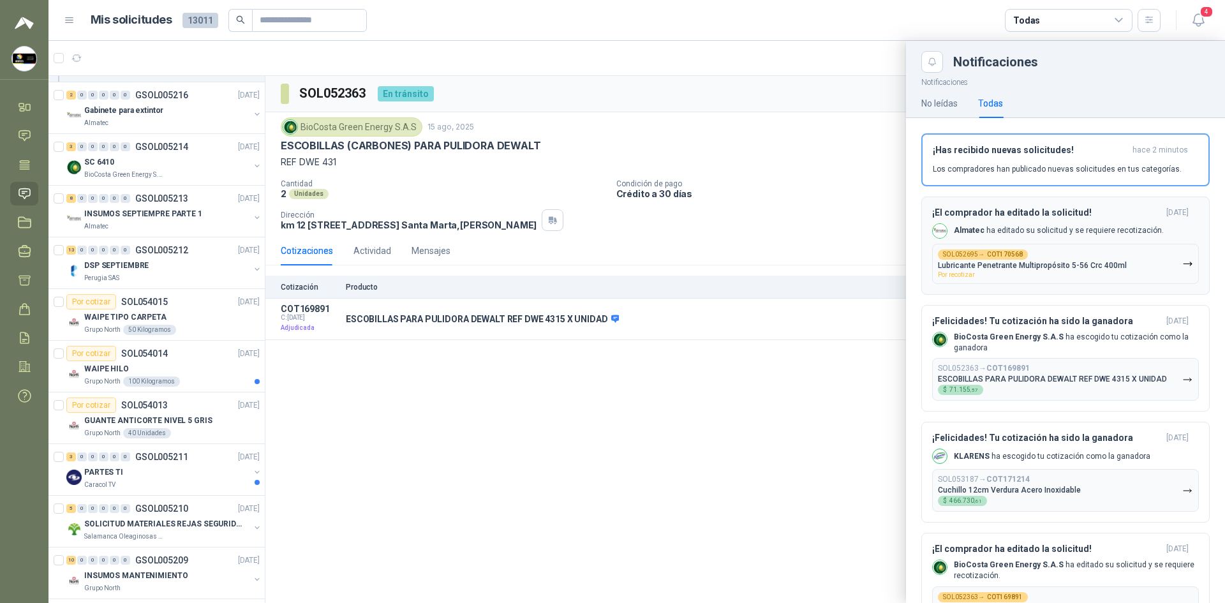
click at [610, 236] on p "Almatec ha editado su solicitud y se requiere recotización." at bounding box center [1059, 230] width 210 height 11
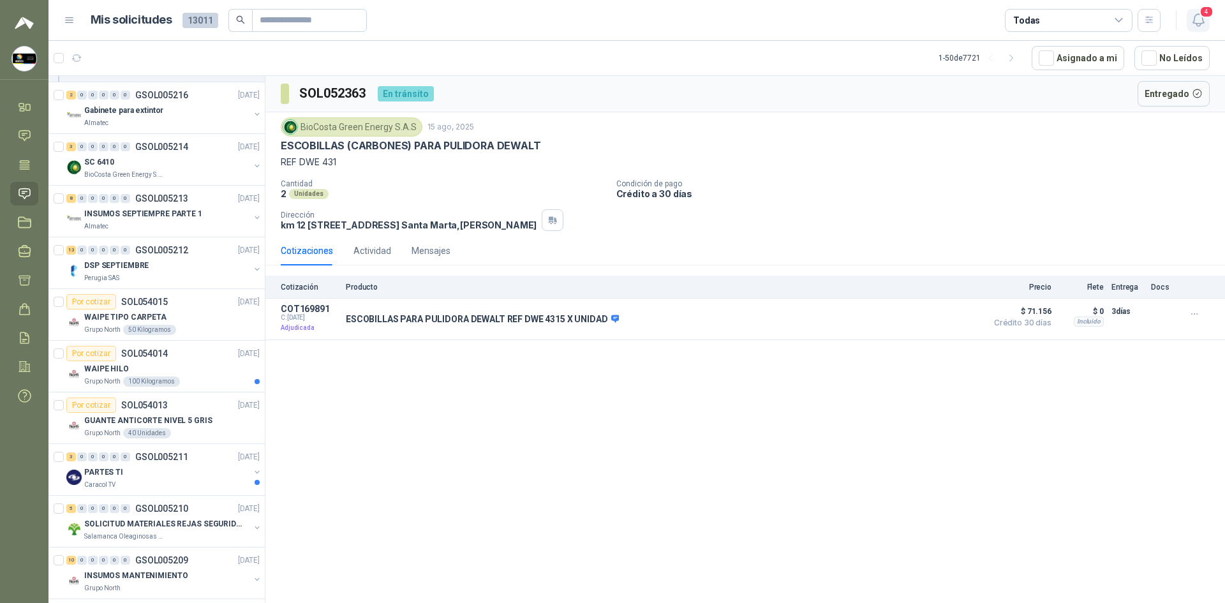
click at [610, 24] on icon "button" at bounding box center [1197, 20] width 11 height 12
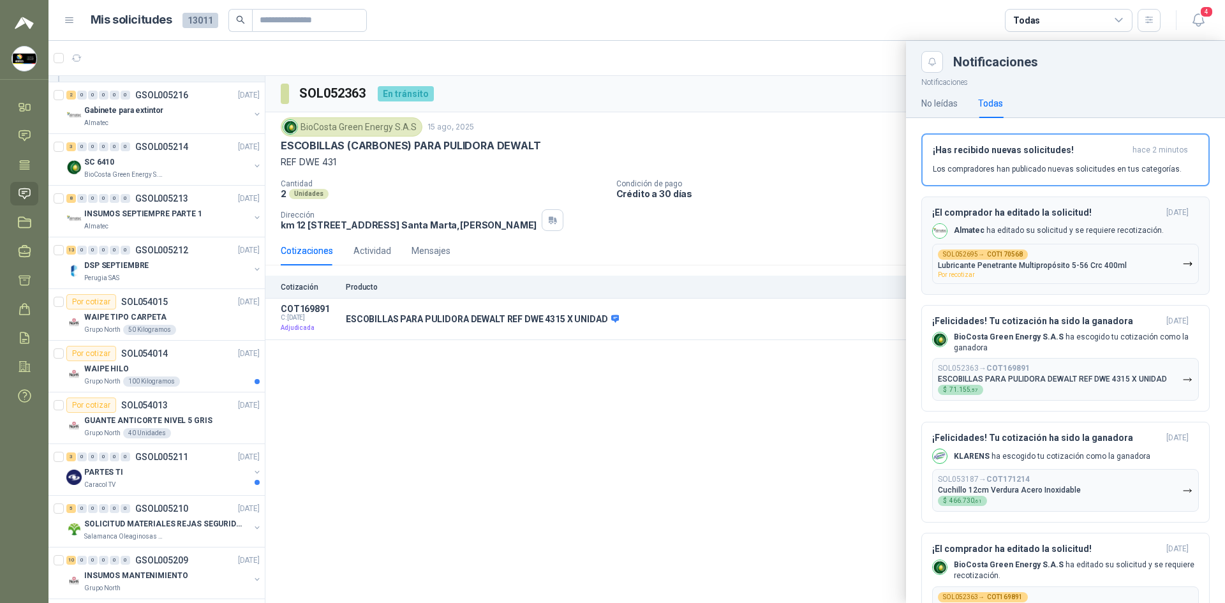
click at [610, 261] on p "Lubricante Penetrante Multipropósito 5-56 Crc 400ml" at bounding box center [1032, 265] width 189 height 9
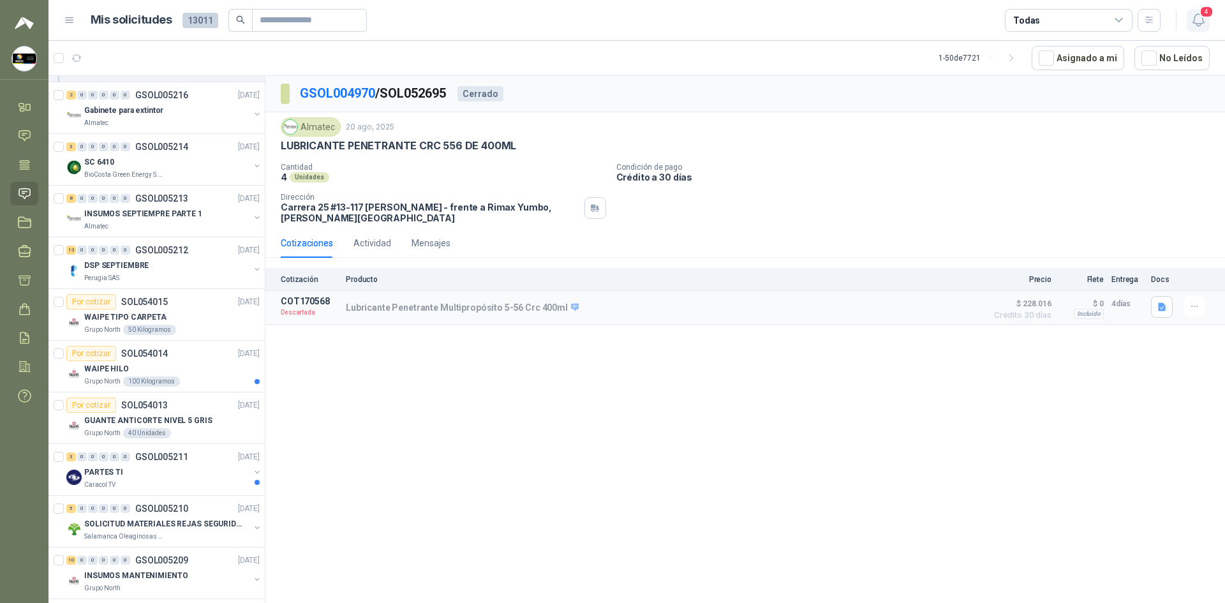
click at [610, 20] on icon "button" at bounding box center [1198, 20] width 16 height 16
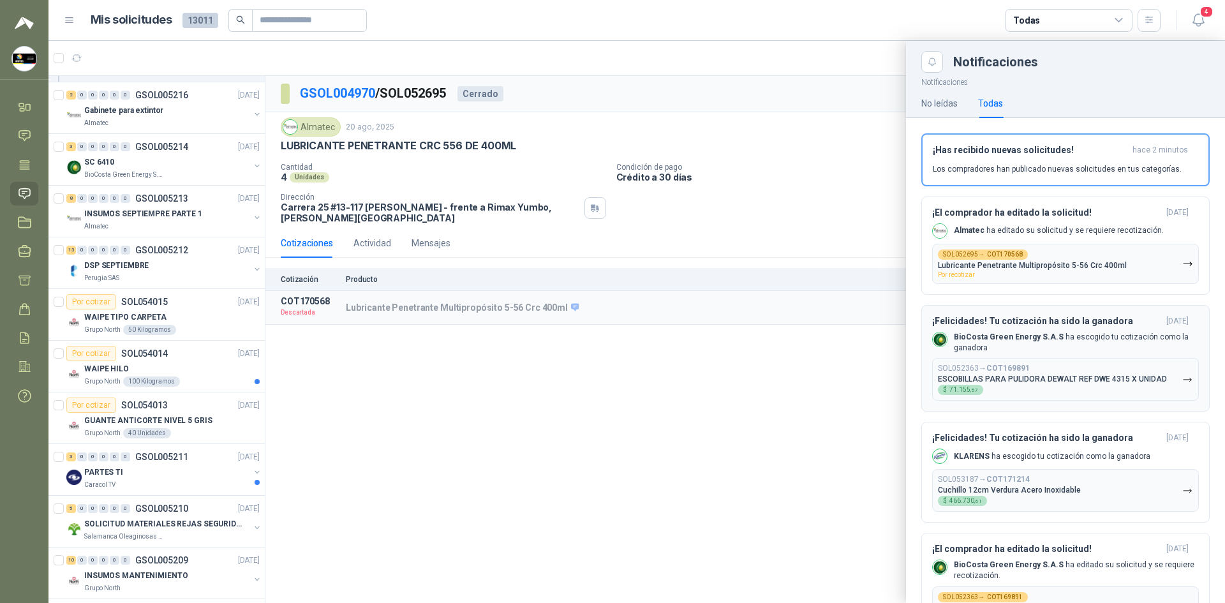
click at [610, 340] on b "BioCosta Green Energy S.A.S" at bounding box center [1009, 336] width 110 height 9
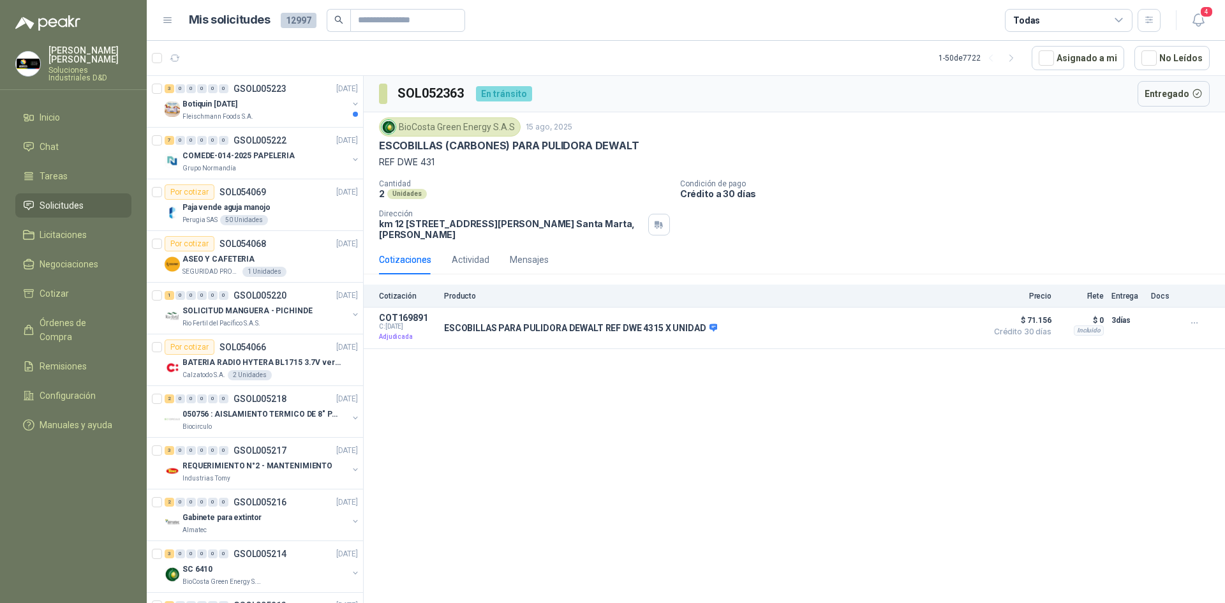
click at [552, 469] on div "SOL052363 En [PERSON_NAME] Entregado BioCosta Green Energy S.A.S 15 ago, 2025 E…" at bounding box center [794, 341] width 861 height 531
click at [408, 18] on input "text" at bounding box center [402, 21] width 89 height 22
click at [166, 22] on icon at bounding box center [167, 20] width 11 height 11
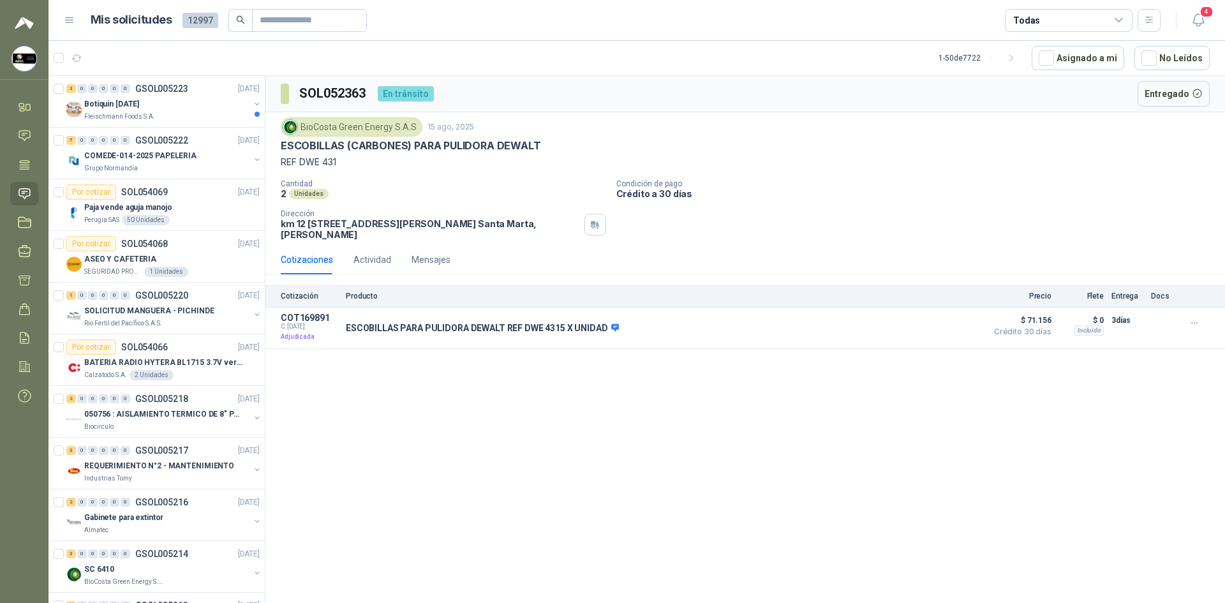
click at [1037, 18] on div "Todas" at bounding box center [1026, 20] width 27 height 14
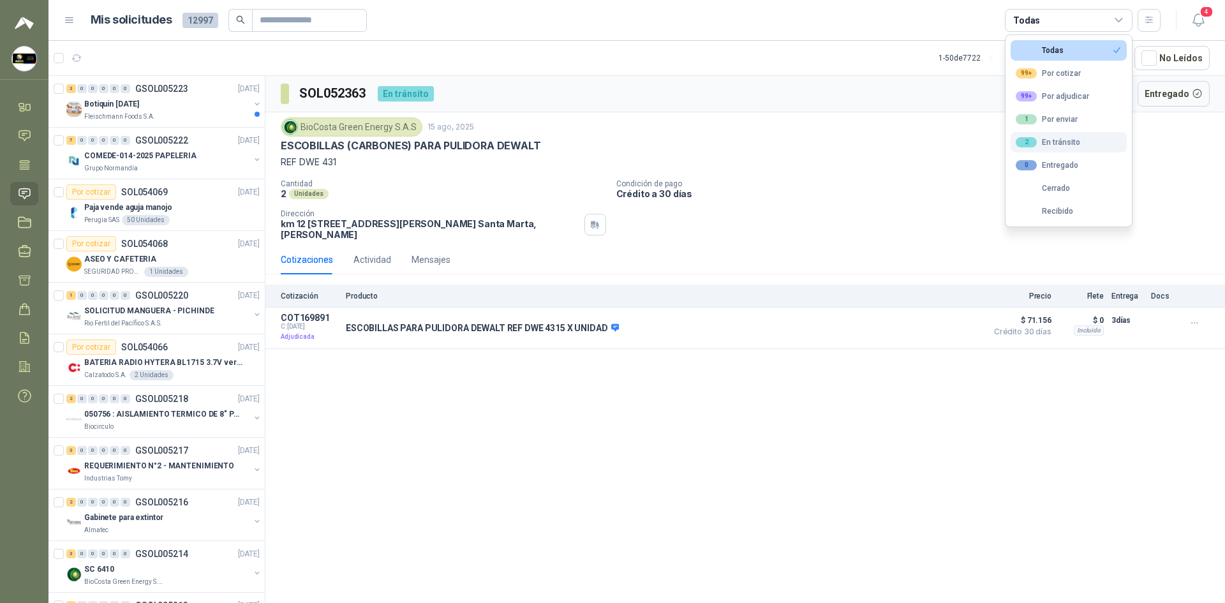
click at [1056, 142] on div "2 En [PERSON_NAME]" at bounding box center [1048, 142] width 64 height 10
click at [1097, 135] on button "2 En [PERSON_NAME]" at bounding box center [1068, 142] width 116 height 20
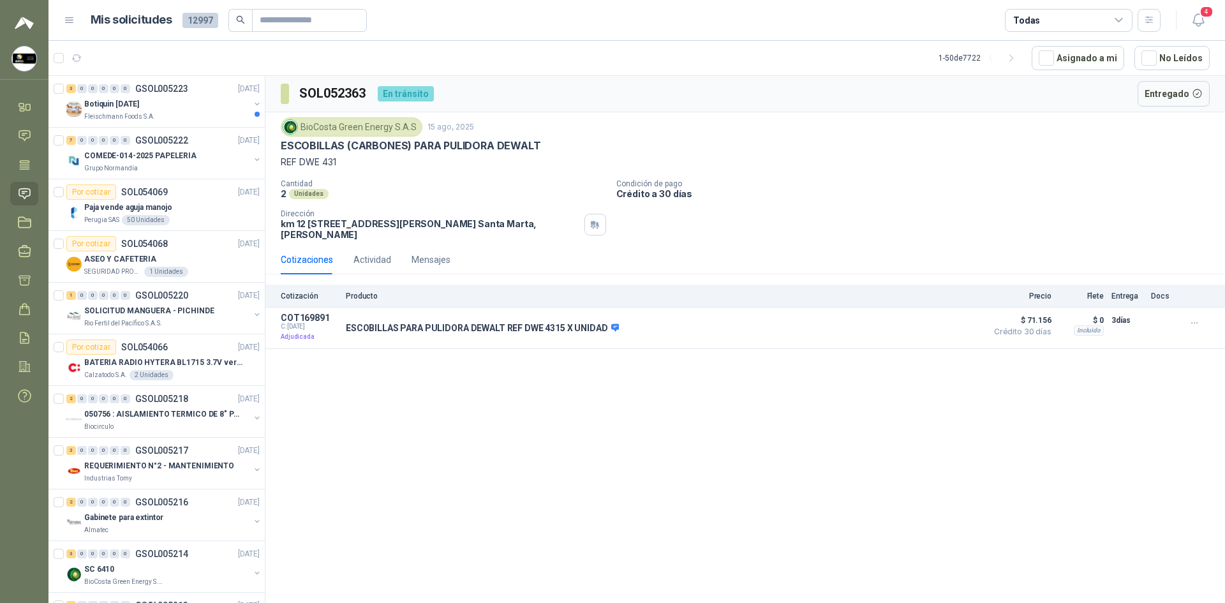
click at [1102, 29] on div "Todas" at bounding box center [1069, 20] width 128 height 23
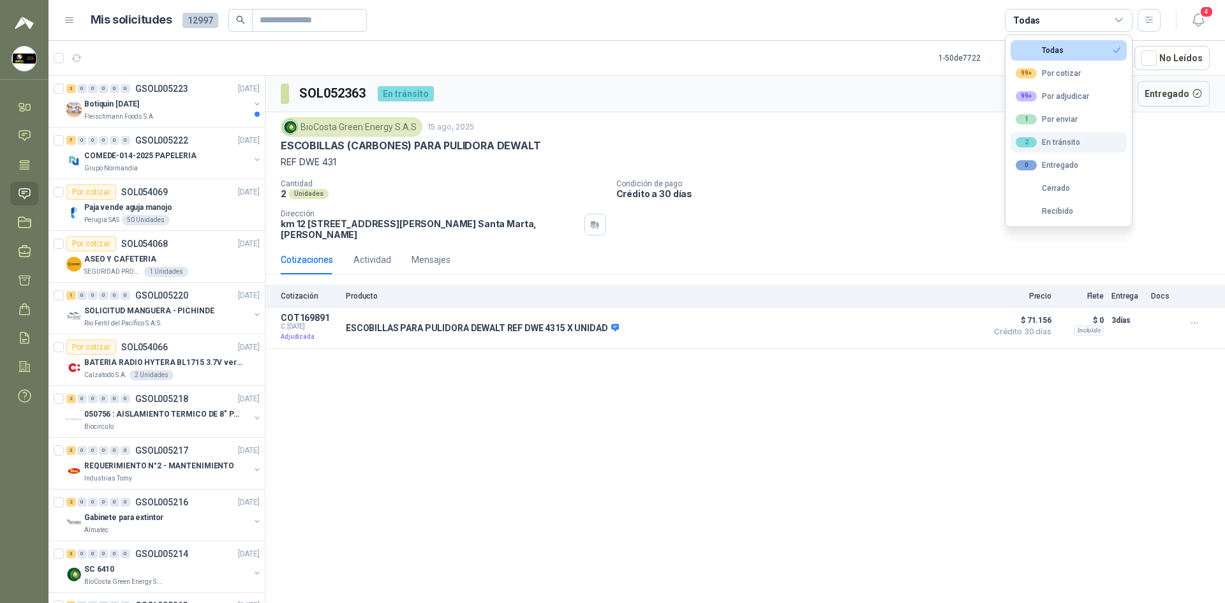
click at [1062, 138] on div "2 En tránsito" at bounding box center [1048, 142] width 64 height 10
click at [935, 21] on article "Mis solicitudes 12997 2 En tránsito" at bounding box center [626, 20] width 1070 height 23
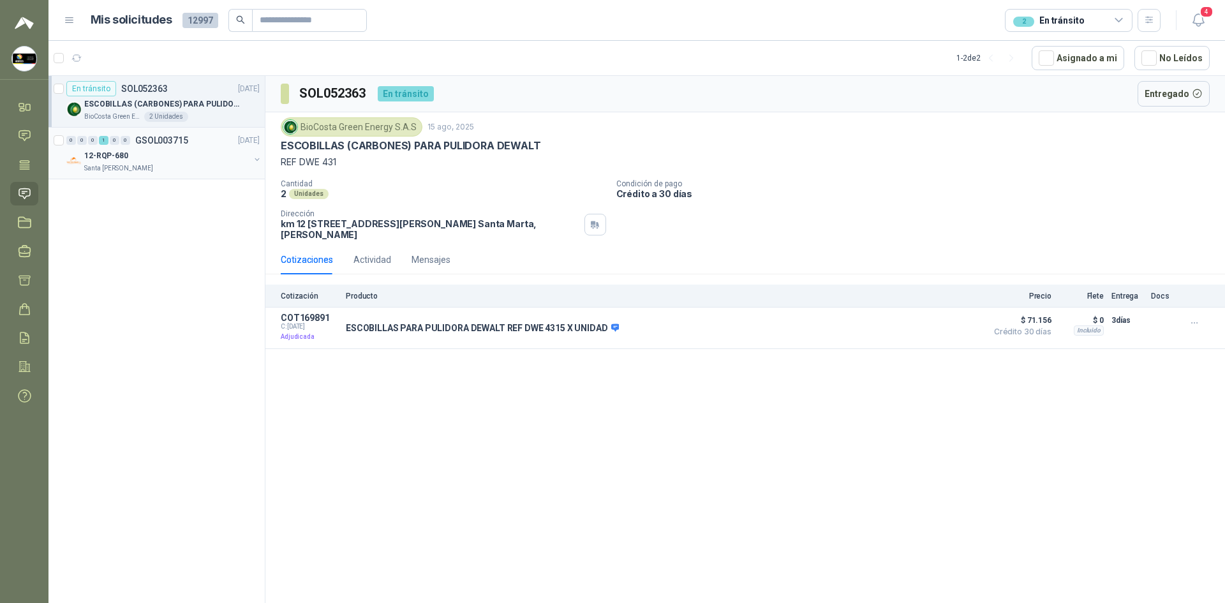
click at [181, 165] on div "Santa [PERSON_NAME]" at bounding box center [166, 168] width 165 height 10
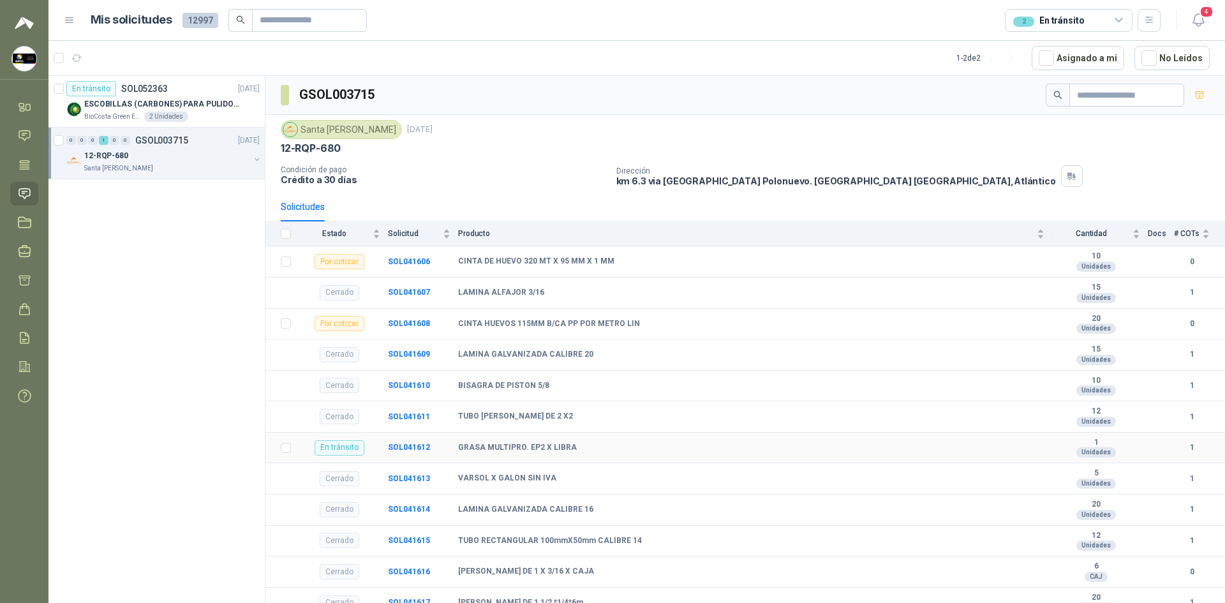
click at [429, 450] on td "SOL041612" at bounding box center [423, 448] width 70 height 31
click at [417, 446] on b "SOL041612" at bounding box center [409, 447] width 42 height 9
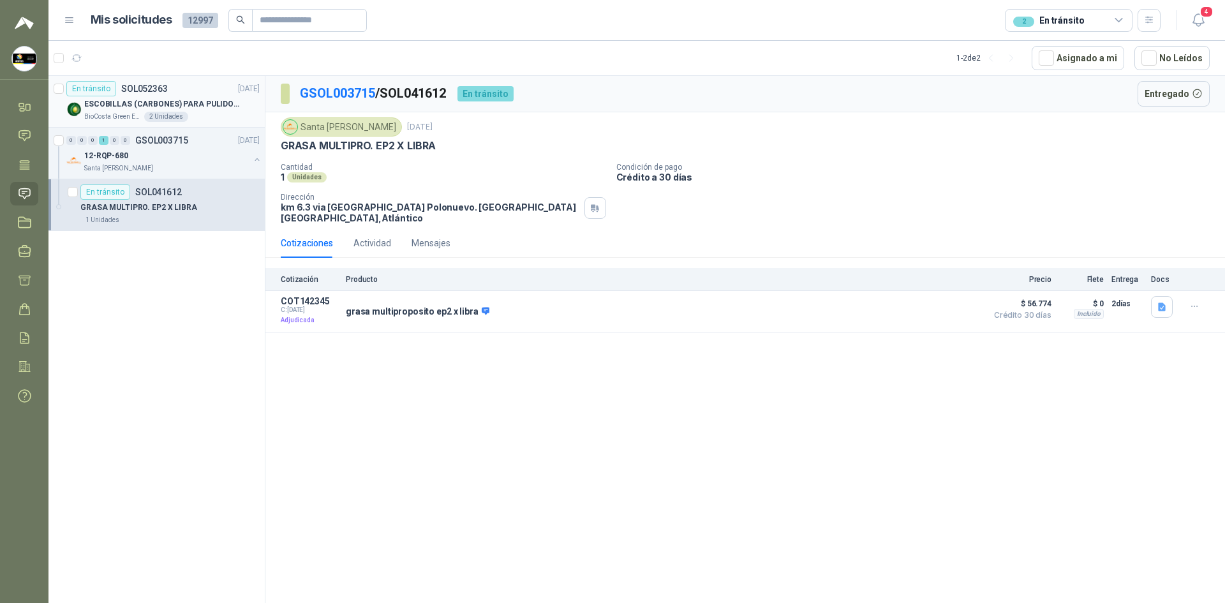
click at [214, 107] on p "ESCOBILLAS (CARBONES) PARA PULIDORA DEWALT" at bounding box center [163, 104] width 159 height 12
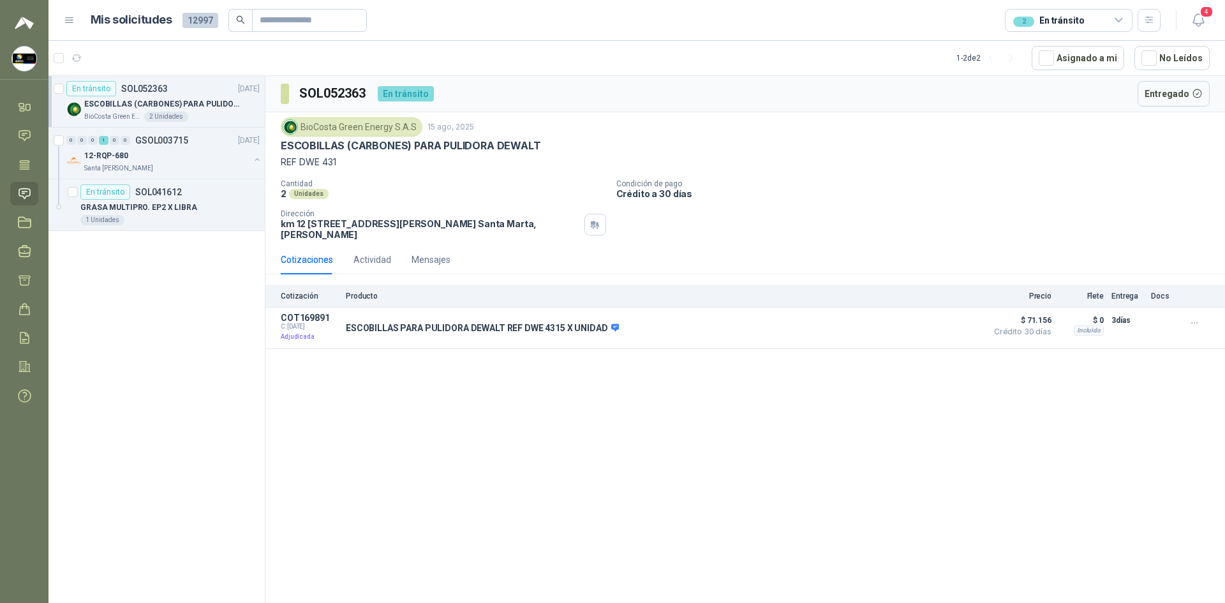
click at [1102, 24] on div "2 En tránsito" at bounding box center [1069, 20] width 128 height 23
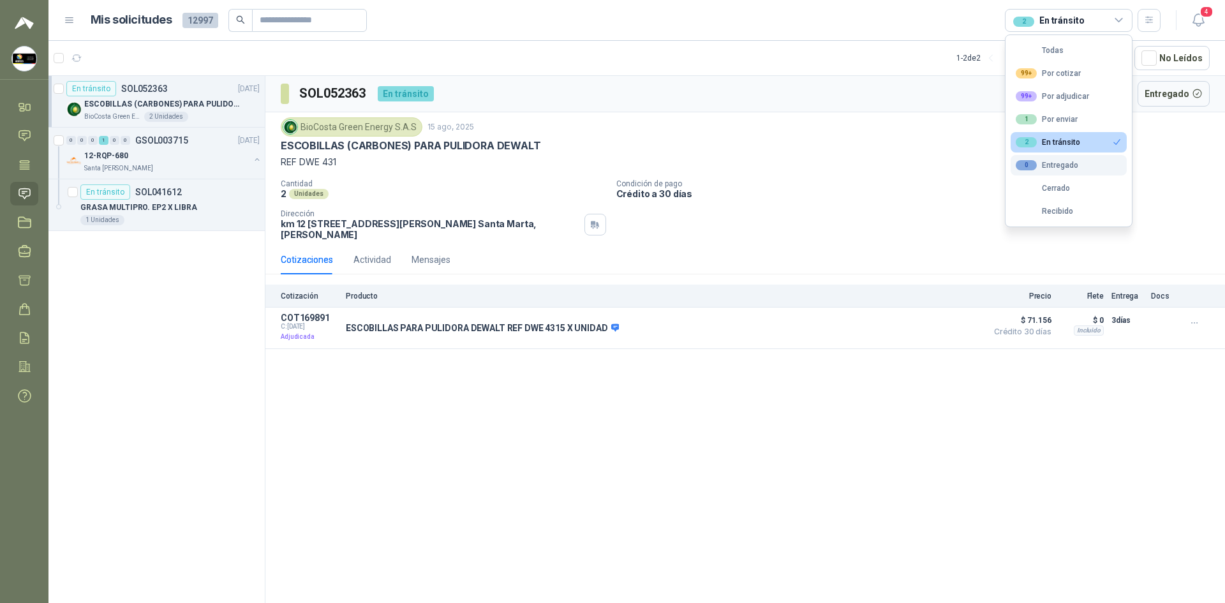
click at [1067, 162] on div "0 Entregado" at bounding box center [1047, 165] width 63 height 10
click at [1093, 133] on button "2 En tránsito" at bounding box center [1068, 142] width 116 height 20
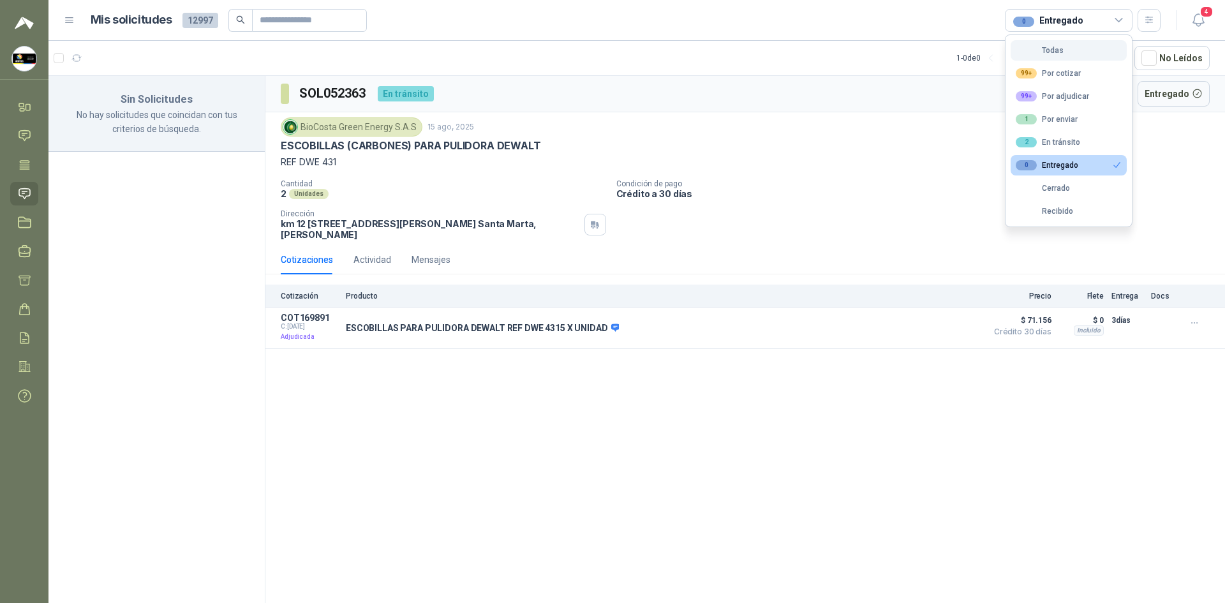
click at [1056, 56] on button "Todas" at bounding box center [1068, 50] width 116 height 20
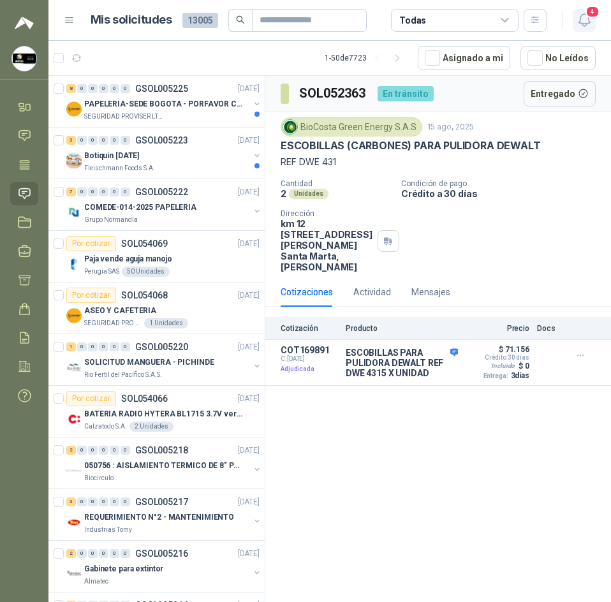
click at [589, 20] on icon "button" at bounding box center [584, 20] width 11 height 12
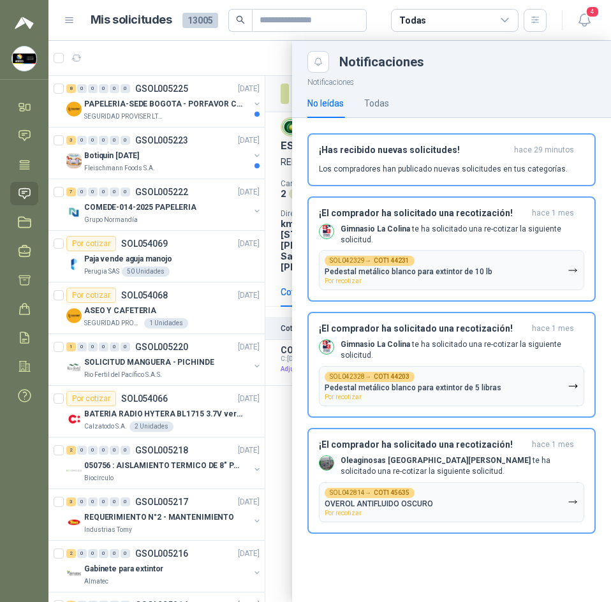
click at [277, 43] on div at bounding box center [329, 321] width 563 height 561
